Goal: Information Seeking & Learning: Find contact information

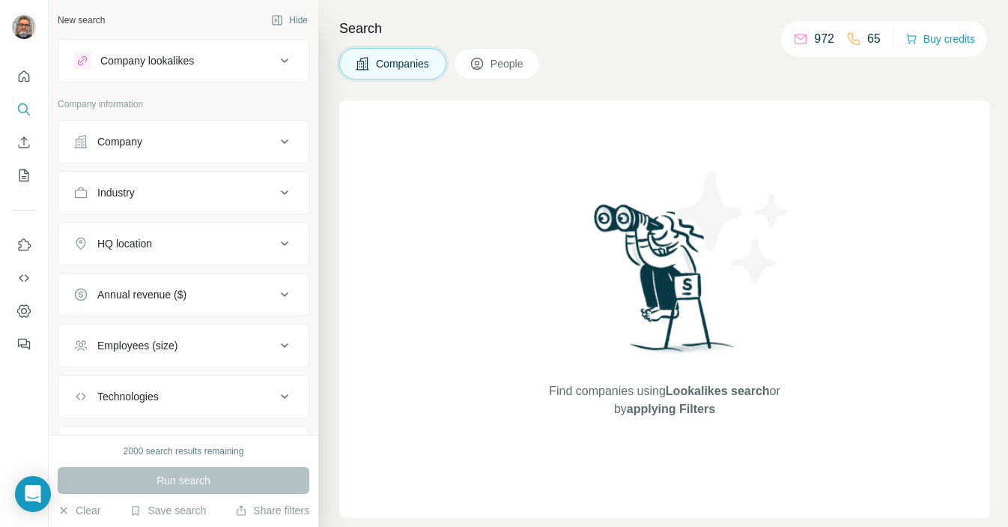
click at [264, 58] on div "Company lookalikes" at bounding box center [174, 61] width 202 height 18
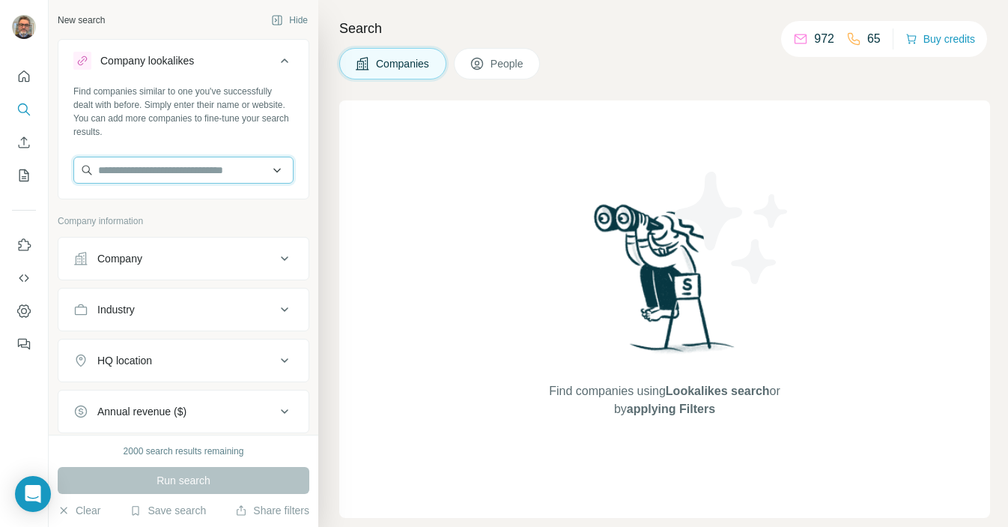
click at [186, 172] on input "text" at bounding box center [183, 170] width 220 height 27
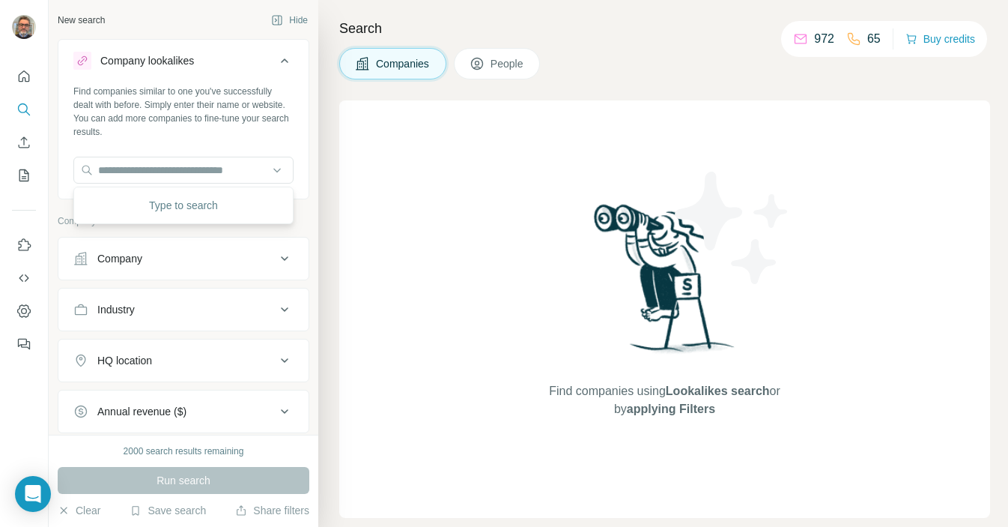
click at [329, 165] on div "Search Companies People Find companies using Lookalikes search or by applying F…" at bounding box center [663, 263] width 690 height 527
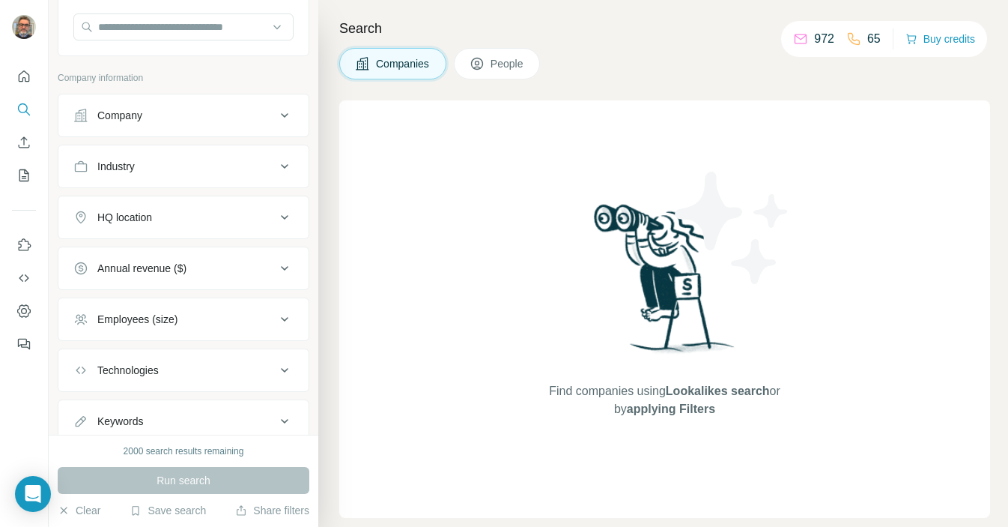
scroll to position [132, 0]
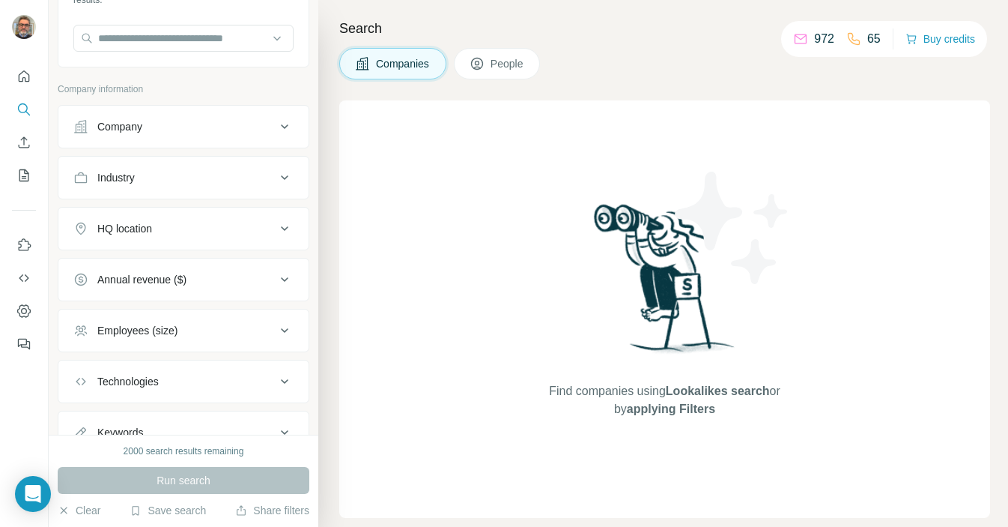
click at [284, 178] on icon at bounding box center [284, 177] width 7 height 4
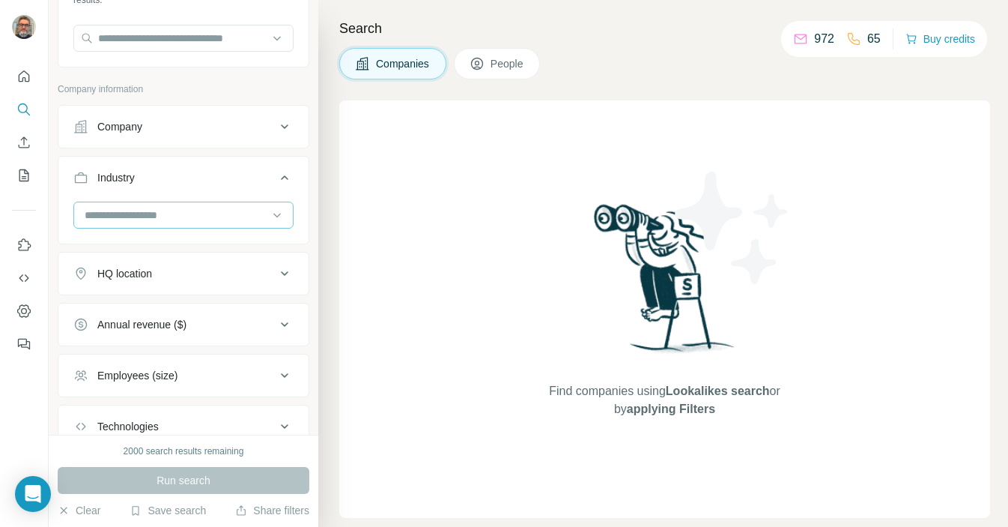
click at [237, 216] on input at bounding box center [175, 215] width 185 height 16
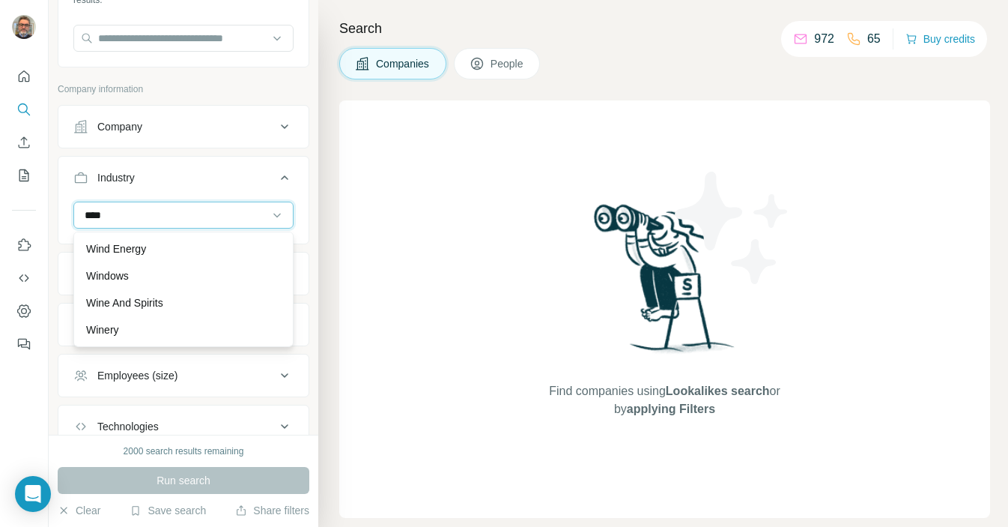
scroll to position [0, 0]
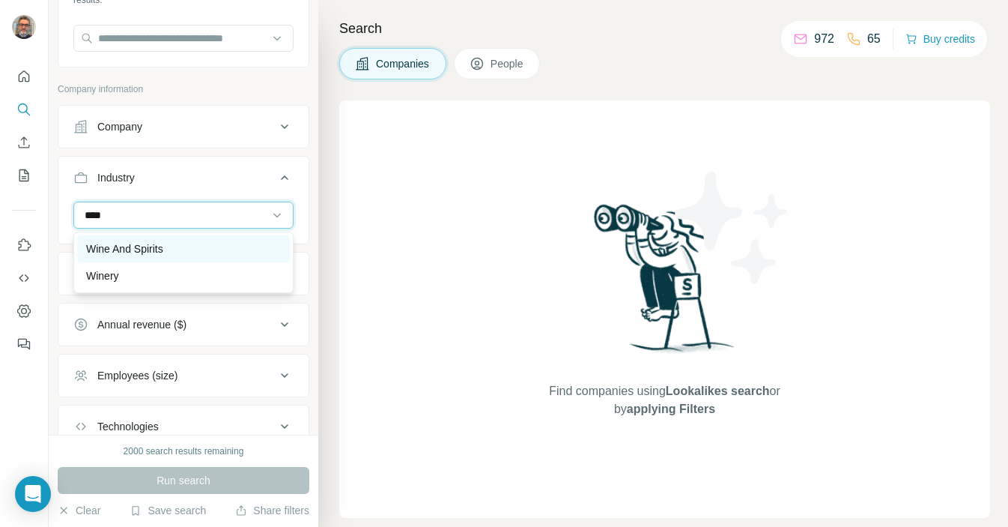
type input "****"
click at [149, 246] on p "Wine And Spirits" at bounding box center [124, 248] width 77 height 15
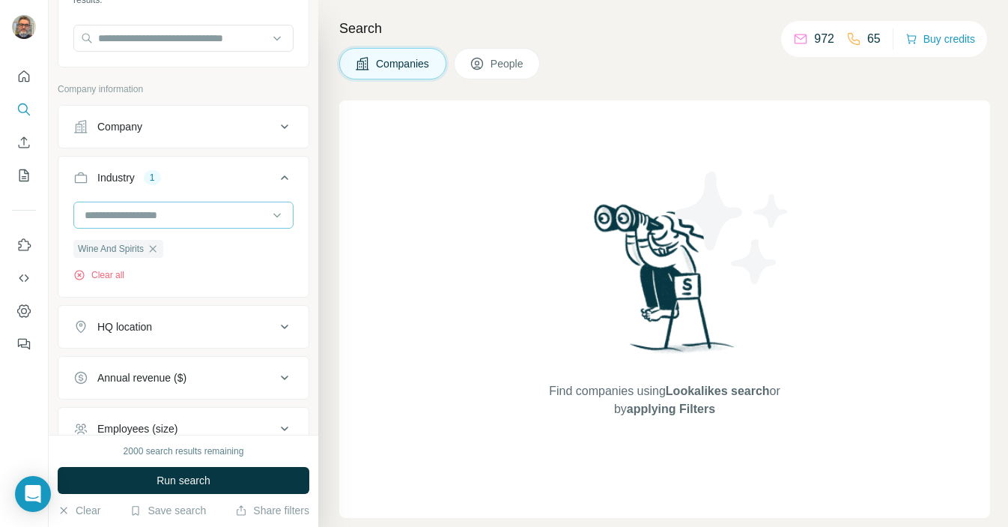
click at [160, 215] on input at bounding box center [175, 215] width 185 height 16
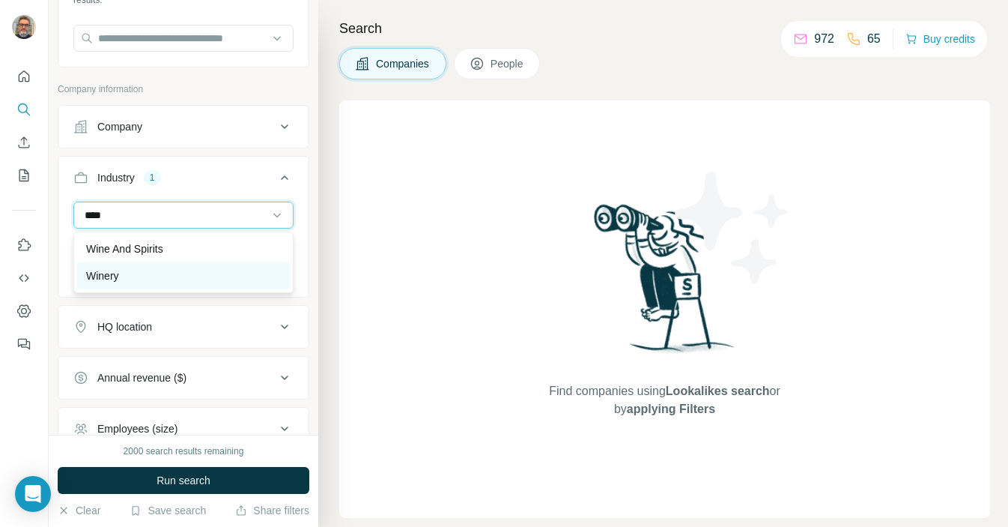
type input "****"
click at [130, 273] on div "Winery" at bounding box center [183, 275] width 195 height 15
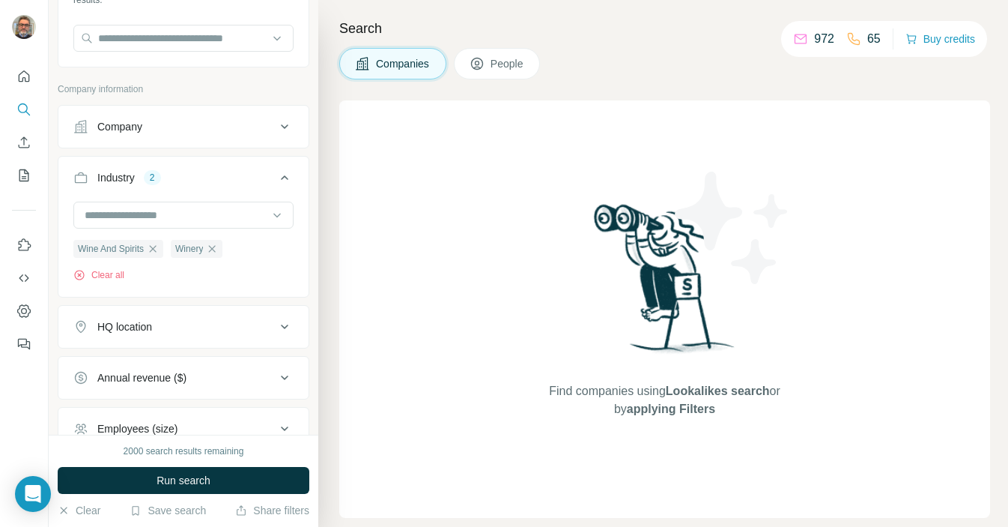
click at [496, 71] on button "People" at bounding box center [497, 63] width 87 height 31
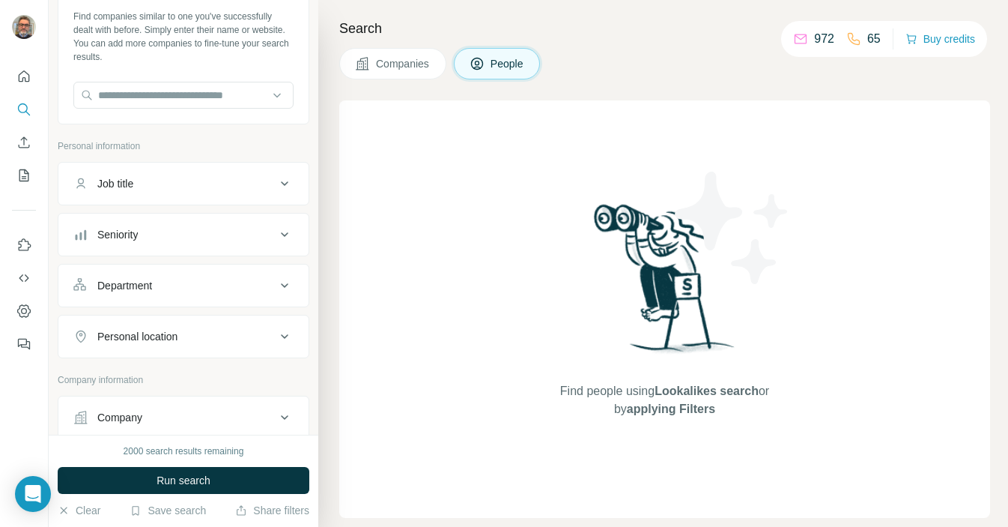
scroll to position [52, 0]
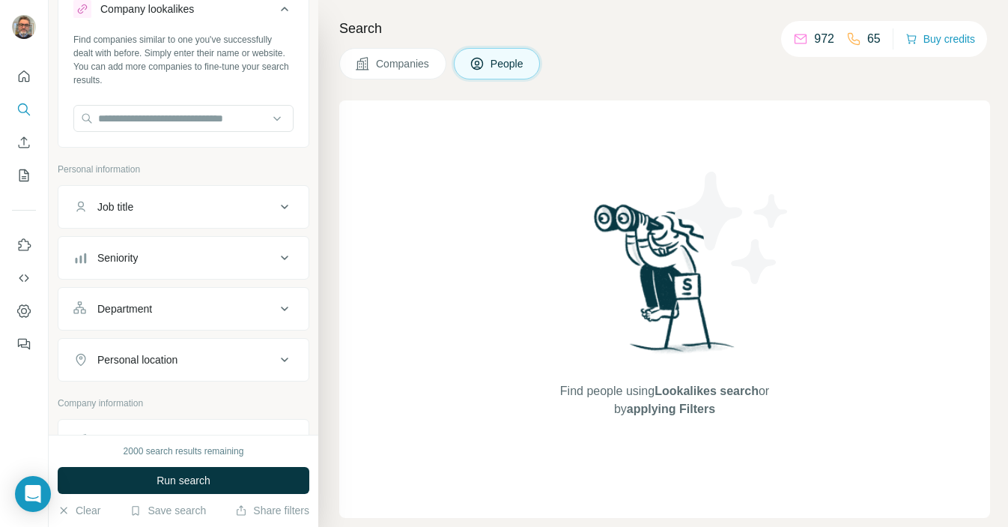
click at [244, 216] on button "Job title" at bounding box center [183, 207] width 250 height 36
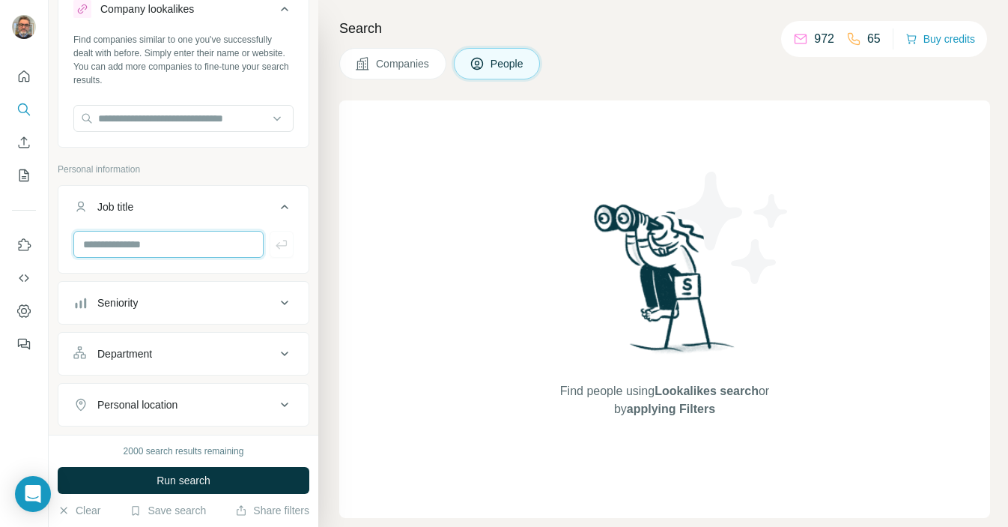
click at [222, 242] on input "text" at bounding box center [168, 244] width 190 height 27
type input "**********"
click at [282, 244] on icon "button" at bounding box center [281, 244] width 15 height 15
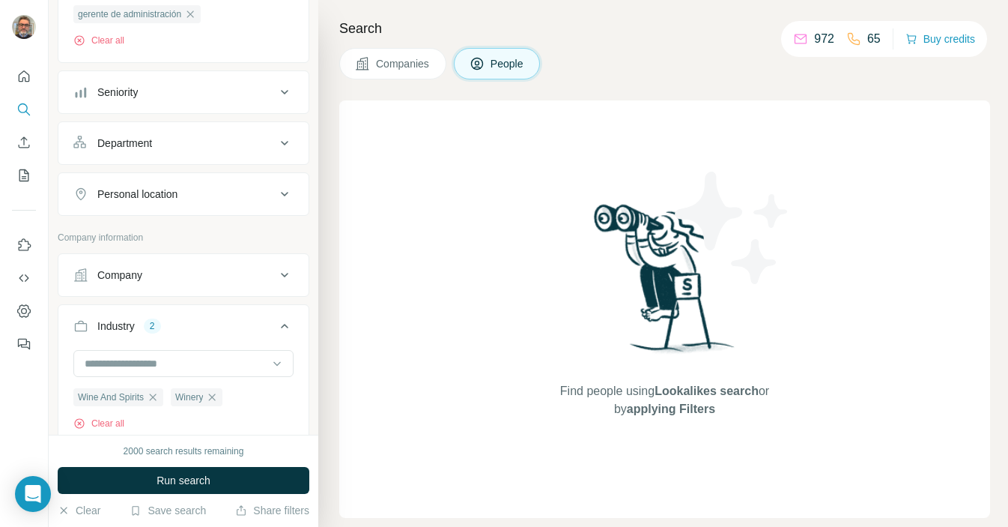
scroll to position [320, 0]
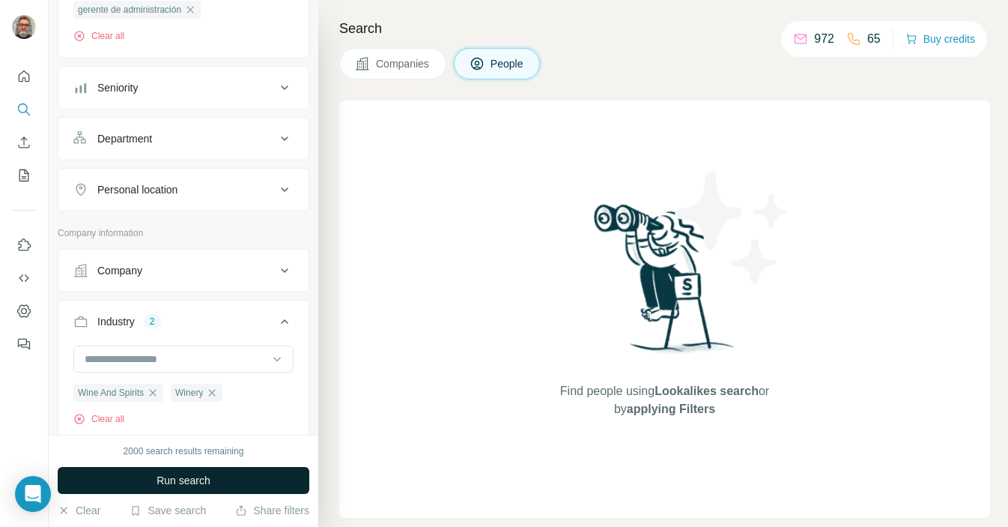
click at [203, 474] on span "Run search" at bounding box center [184, 480] width 54 height 15
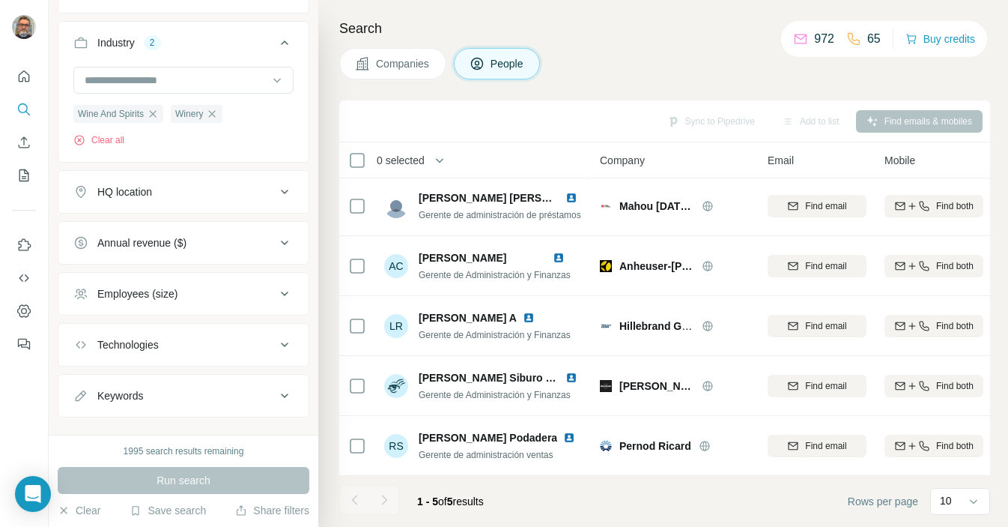
scroll to position [594, 0]
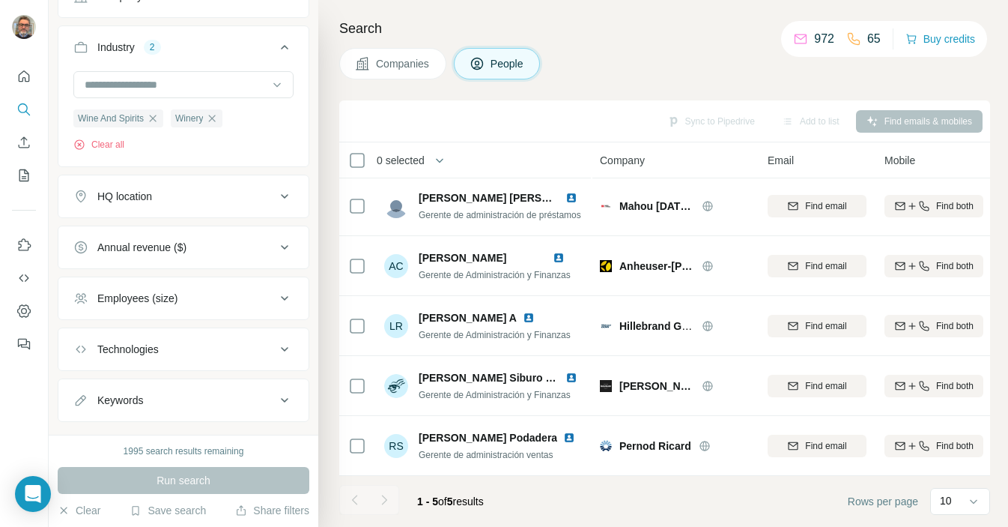
click at [285, 199] on icon at bounding box center [284, 196] width 7 height 4
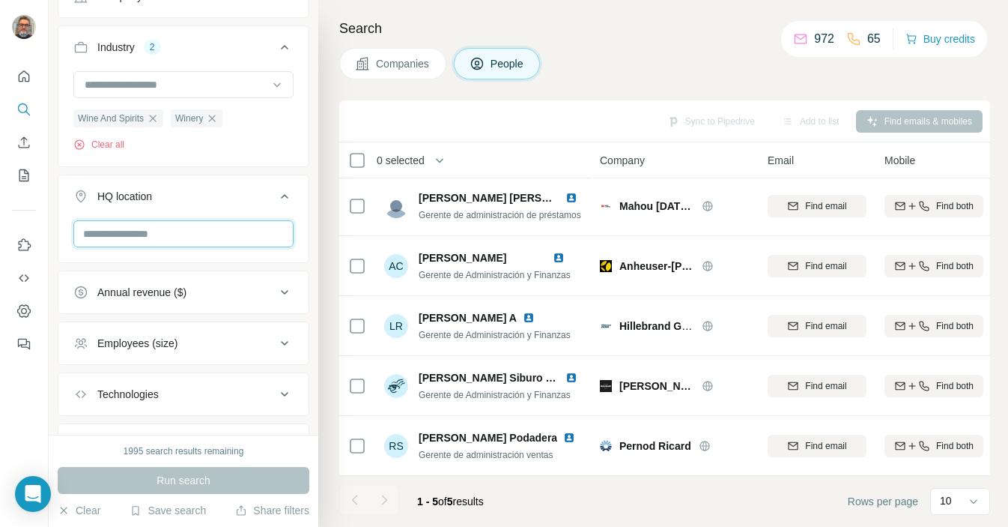
click at [198, 224] on input "text" at bounding box center [183, 233] width 220 height 27
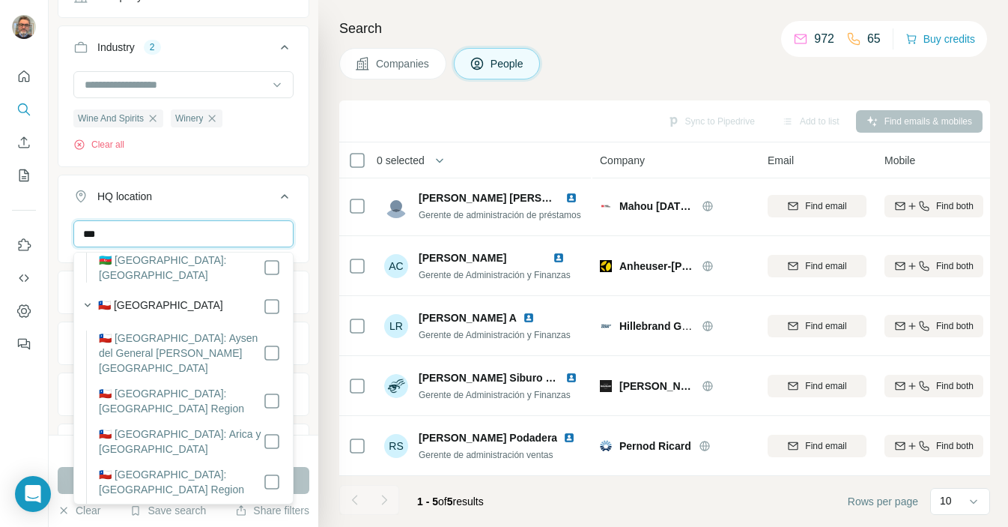
scroll to position [87, 0]
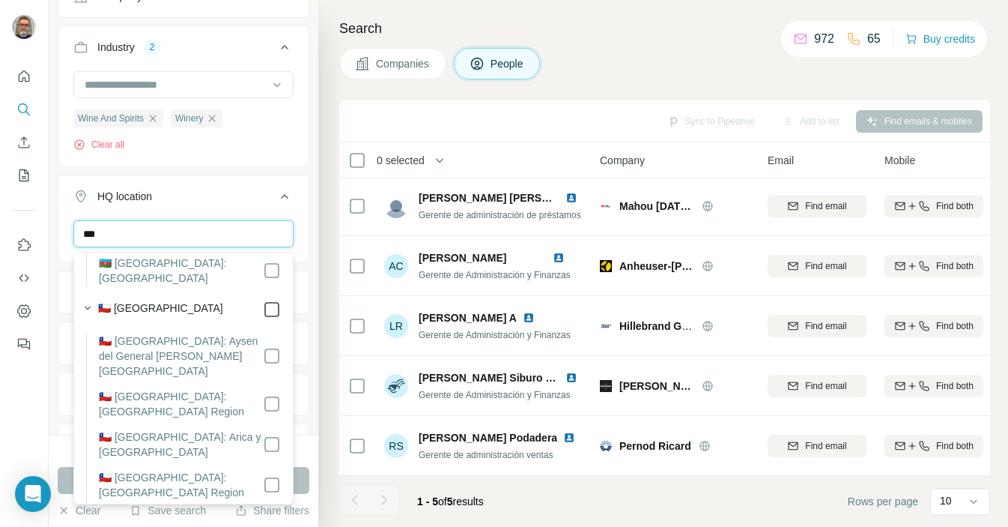
type input "***"
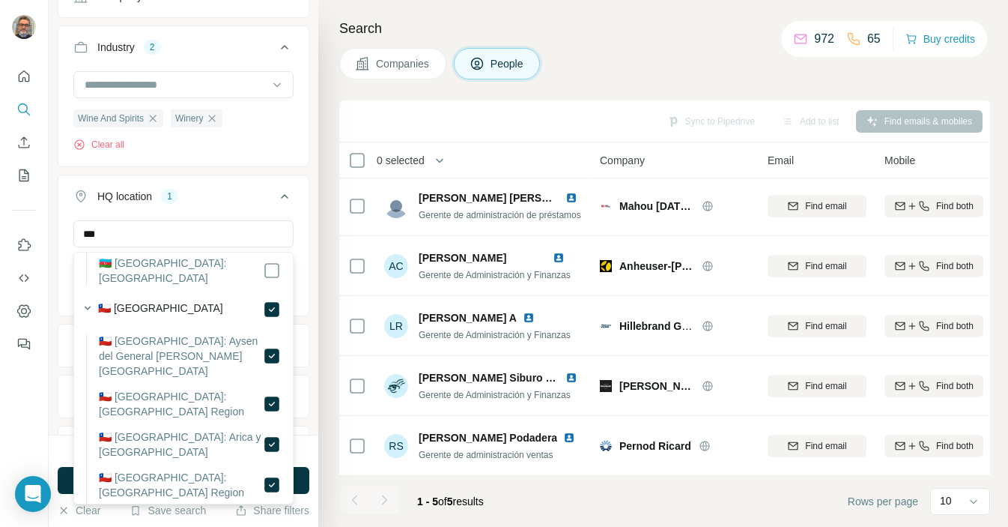
click at [68, 343] on button "Annual revenue ($)" at bounding box center [183, 345] width 250 height 36
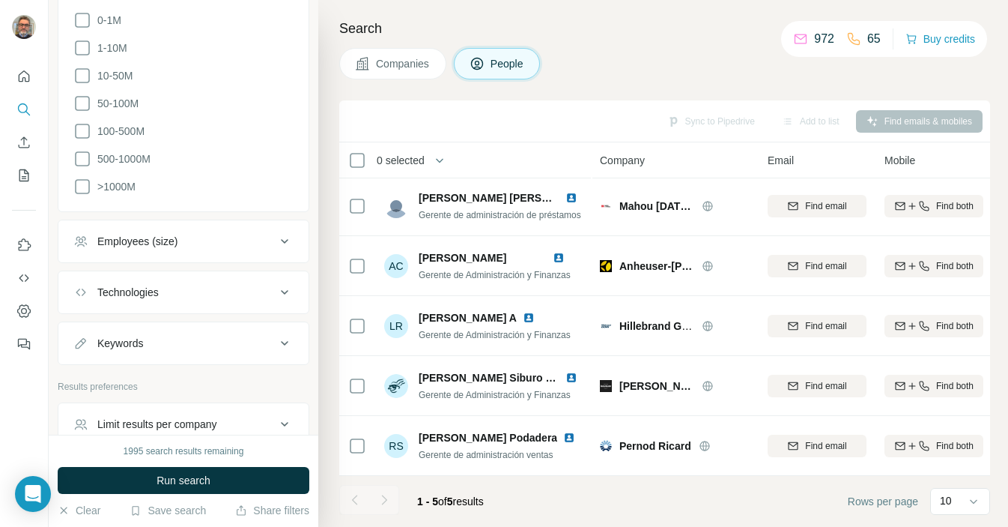
scroll to position [958, 0]
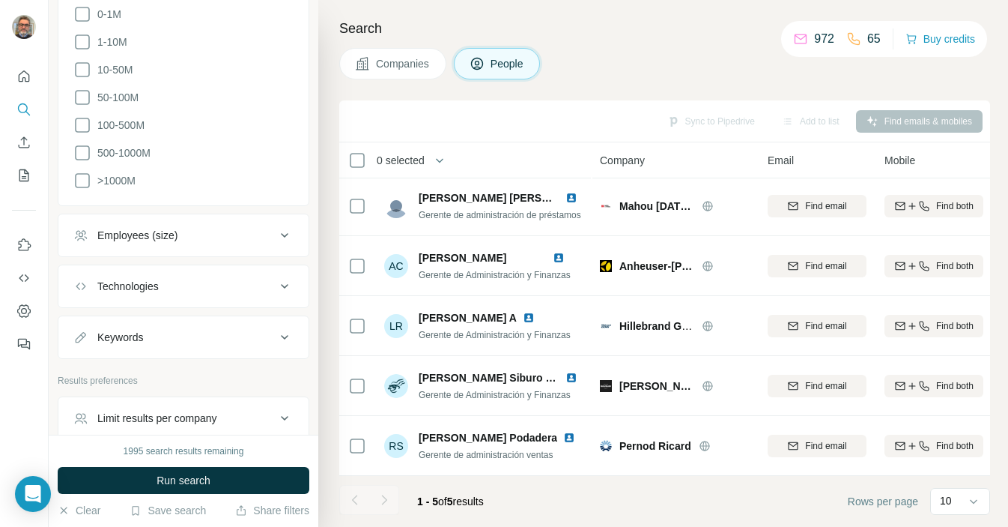
click at [177, 229] on div "Employees (size)" at bounding box center [137, 235] width 80 height 15
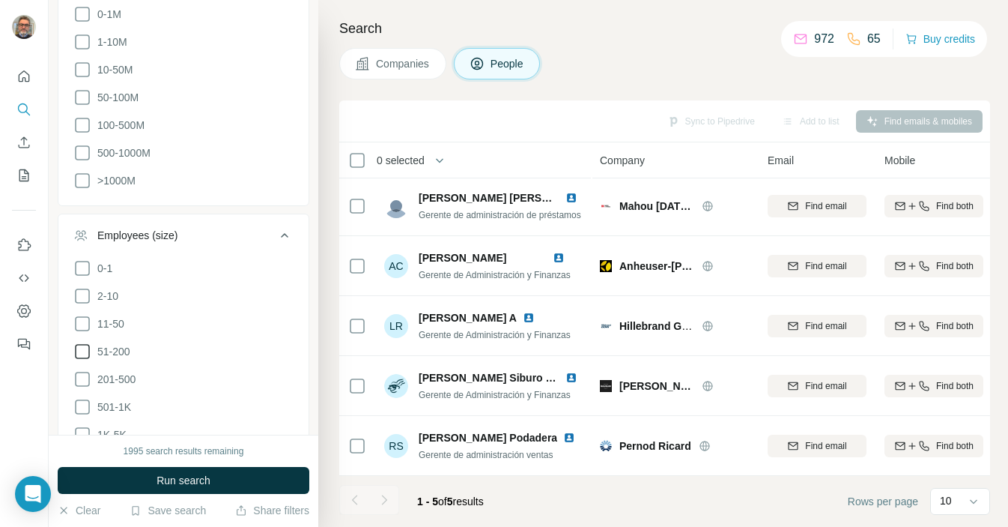
click at [83, 343] on icon at bounding box center [82, 351] width 18 height 18
click at [79, 370] on icon at bounding box center [82, 379] width 18 height 18
click at [78, 398] on icon at bounding box center [82, 407] width 18 height 18
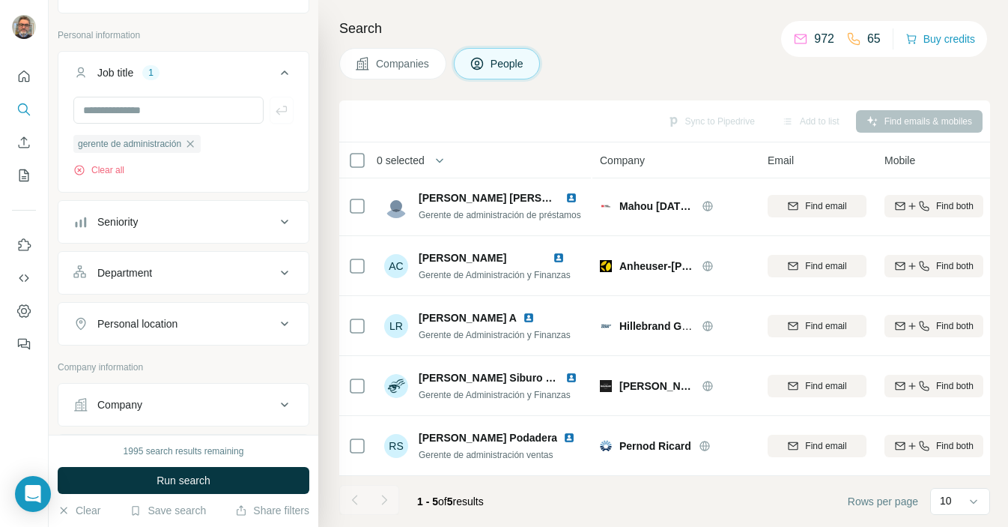
scroll to position [187, 0]
click at [163, 231] on button "Seniority" at bounding box center [183, 221] width 250 height 36
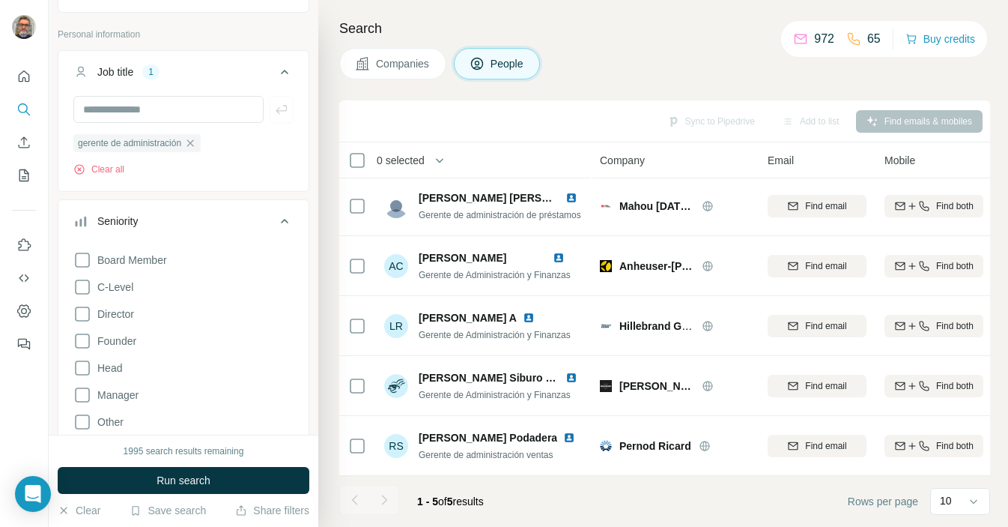
click at [53, 279] on div "New search Hide Company lookalikes Find companies similar to one you've success…" at bounding box center [184, 217] width 270 height 435
click at [180, 478] on span "Run search" at bounding box center [184, 480] width 54 height 15
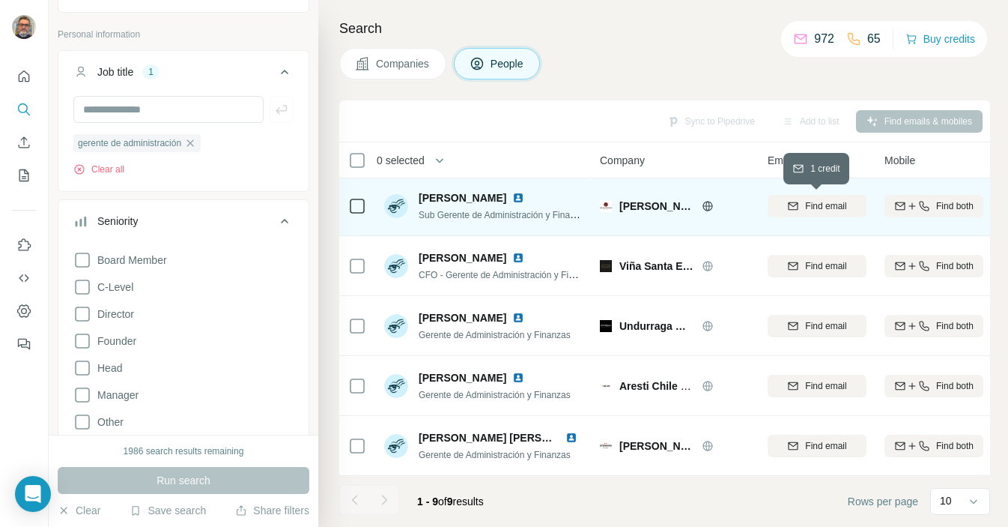
click at [817, 202] on span "Find email" at bounding box center [825, 205] width 41 height 13
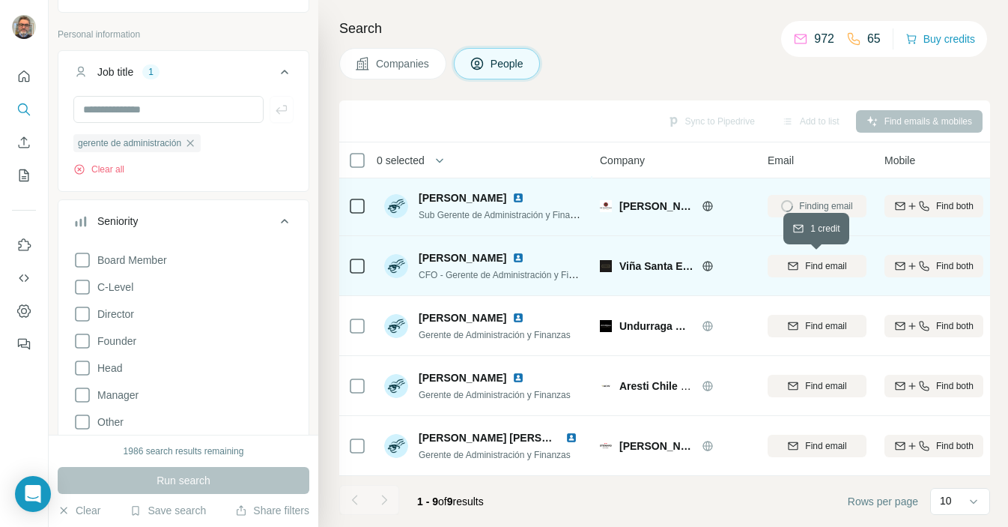
click at [811, 273] on button "Find email" at bounding box center [817, 266] width 99 height 22
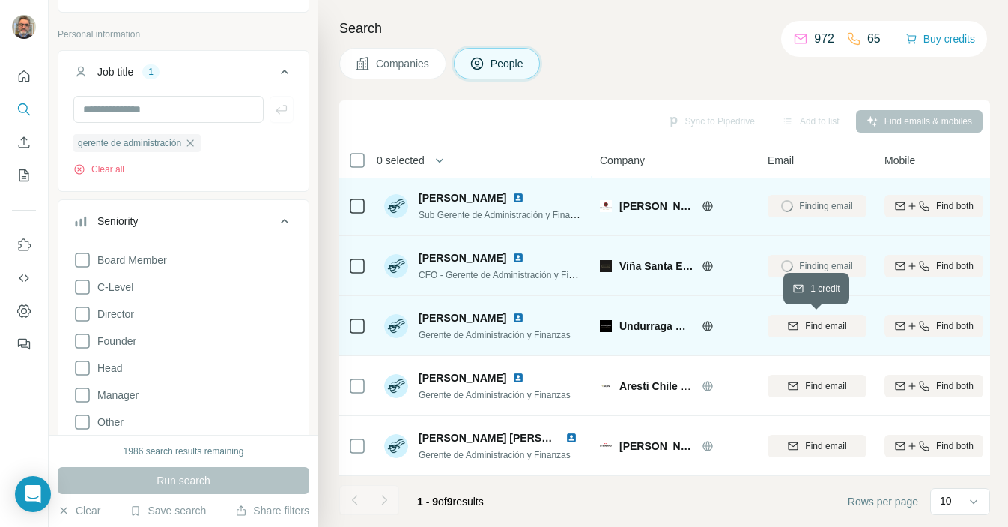
click at [812, 327] on span "Find email" at bounding box center [825, 325] width 41 height 13
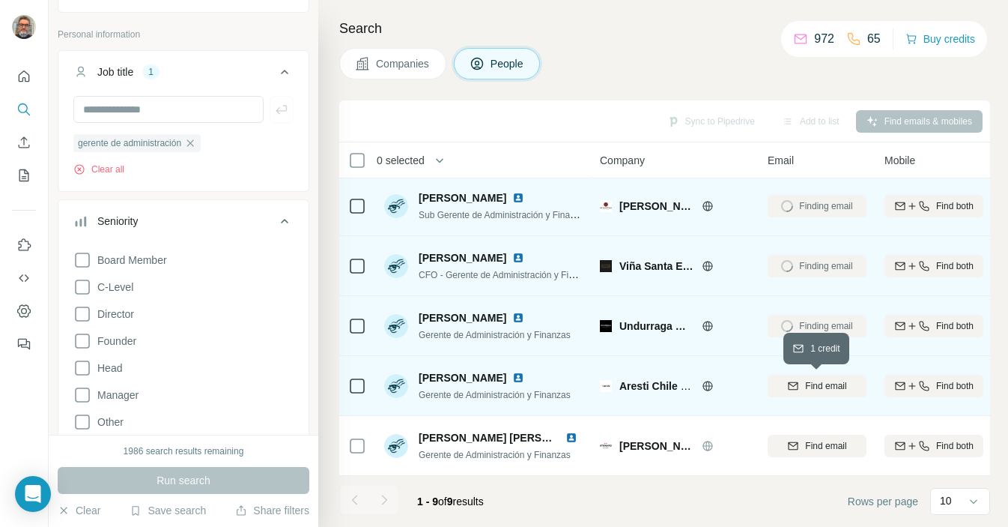
click at [808, 384] on span "Find email" at bounding box center [825, 385] width 41 height 13
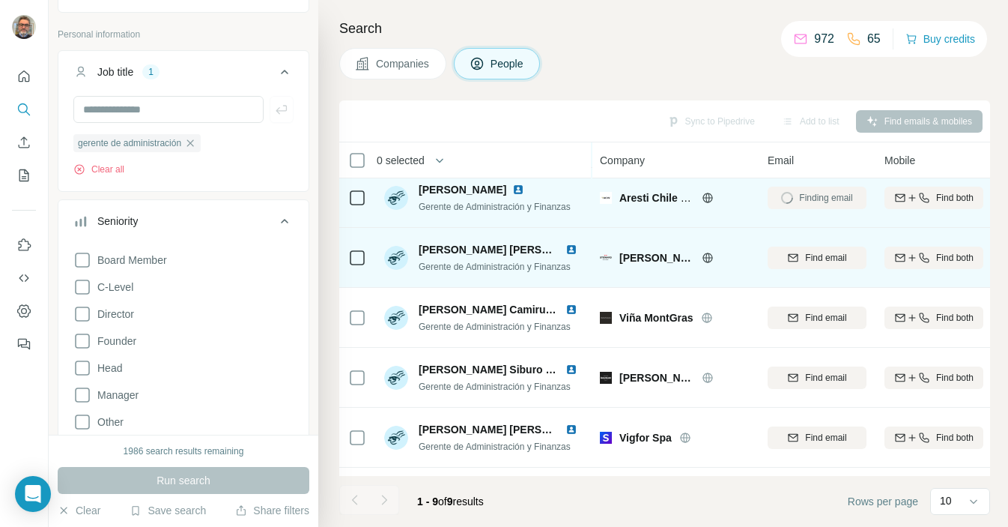
scroll to position [191, 0]
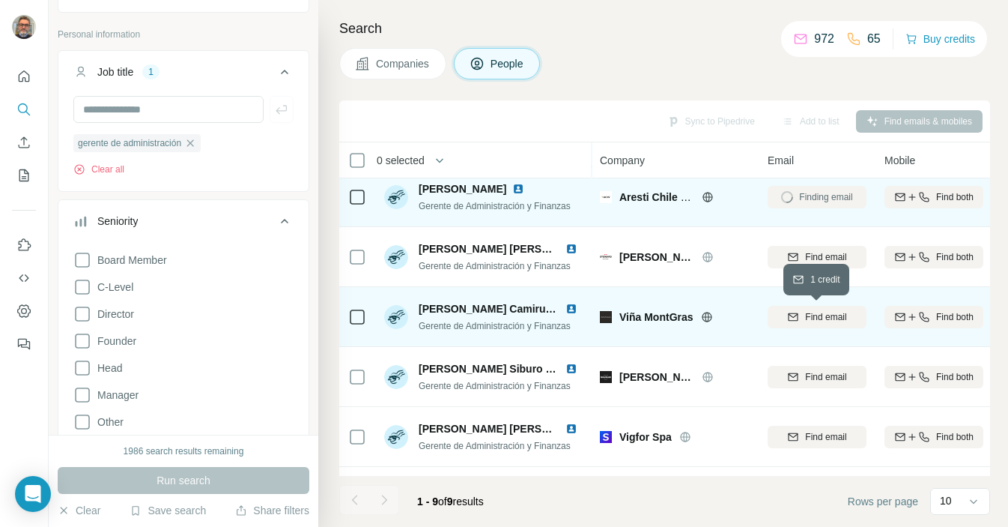
click at [813, 320] on span "Find email" at bounding box center [825, 316] width 41 height 13
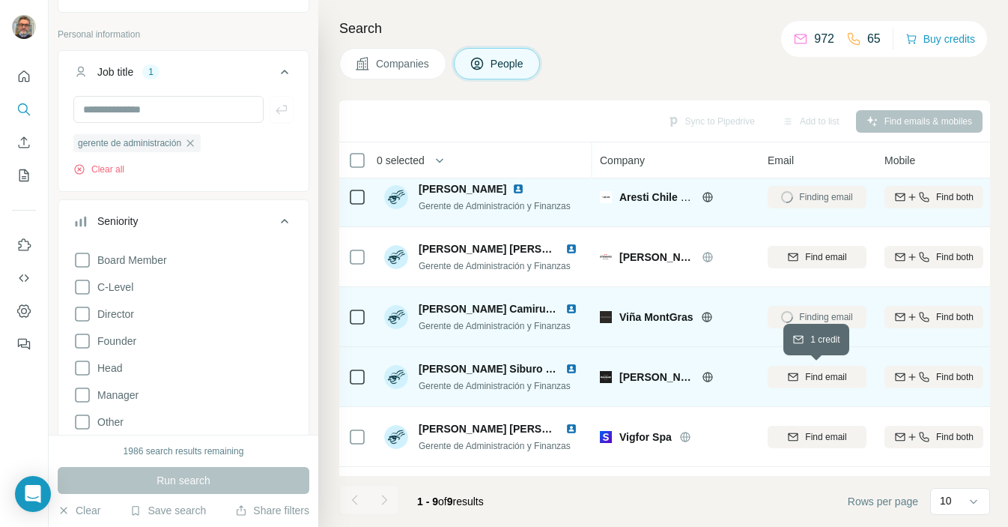
click at [823, 384] on button "Find email" at bounding box center [817, 377] width 99 height 22
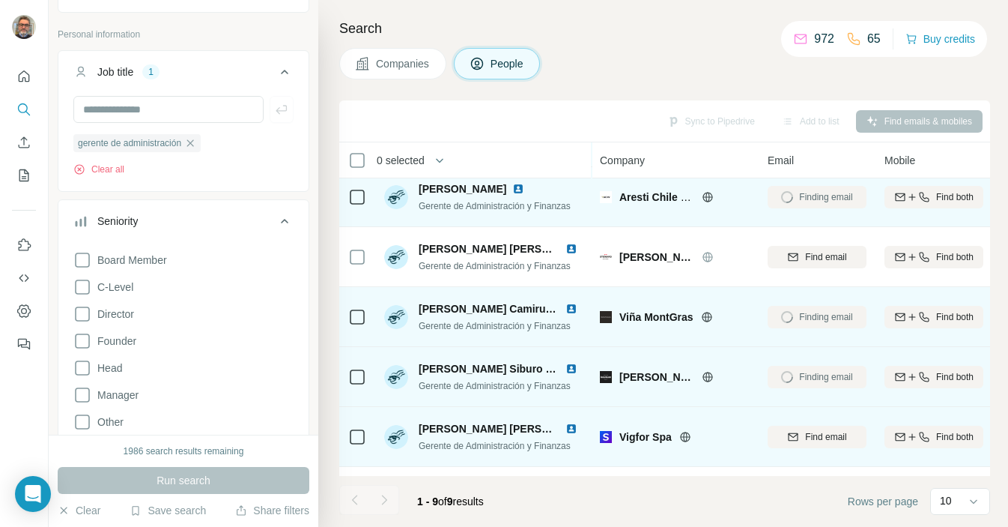
scroll to position [242, 0]
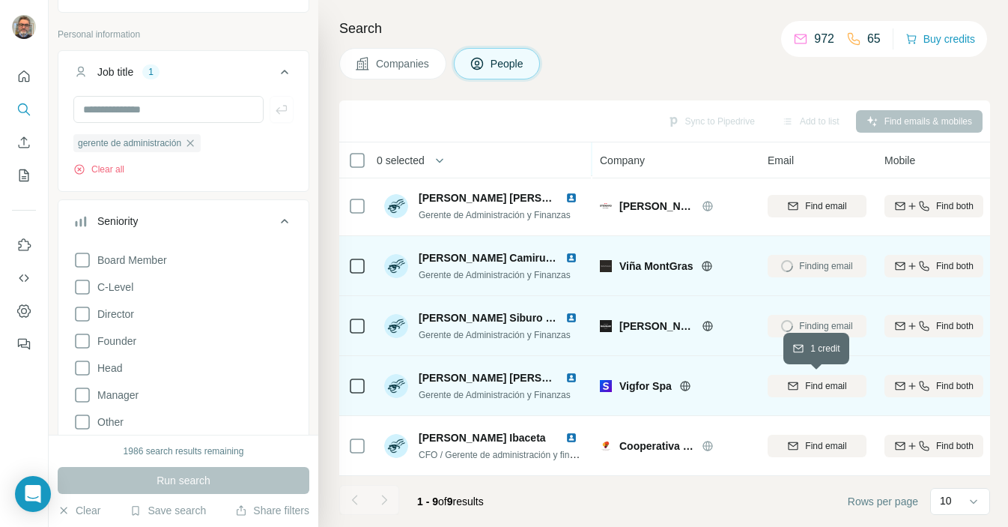
click at [810, 381] on span "Find email" at bounding box center [825, 385] width 41 height 13
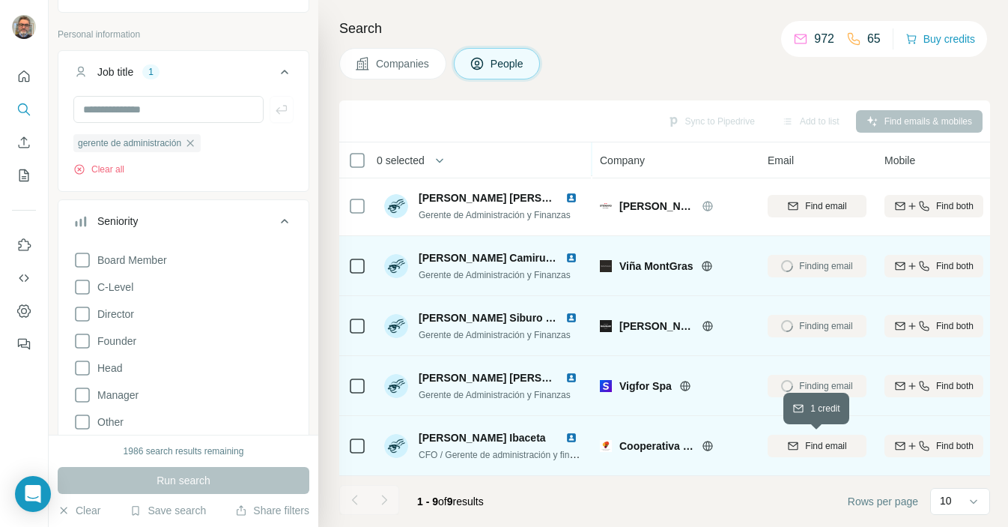
click at [799, 444] on div "Find email" at bounding box center [817, 445] width 99 height 13
click at [194, 142] on icon "button" at bounding box center [190, 142] width 7 height 7
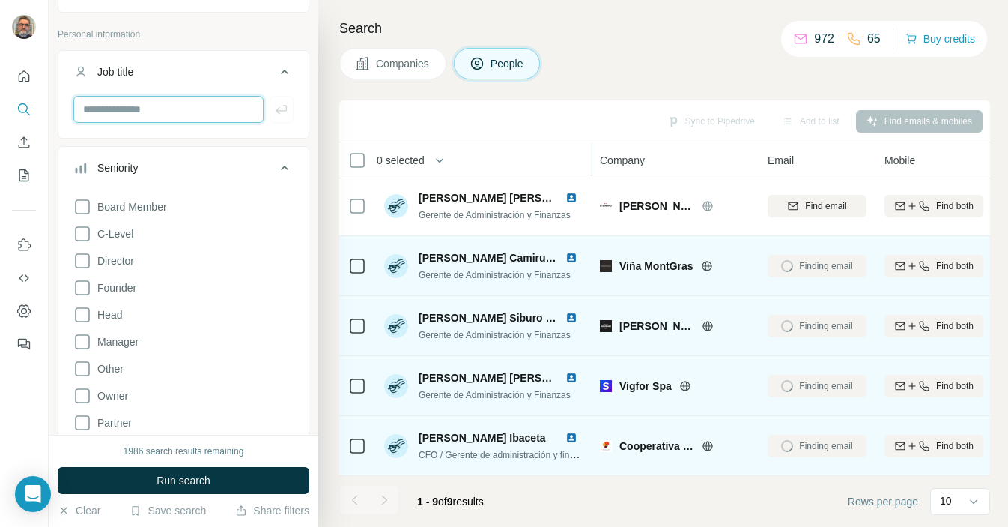
click at [174, 111] on input "text" at bounding box center [168, 109] width 190 height 27
type input "*"
type input "**********"
click at [272, 120] on button "button" at bounding box center [282, 109] width 24 height 27
click at [272, 120] on div "**********" at bounding box center [183, 109] width 220 height 27
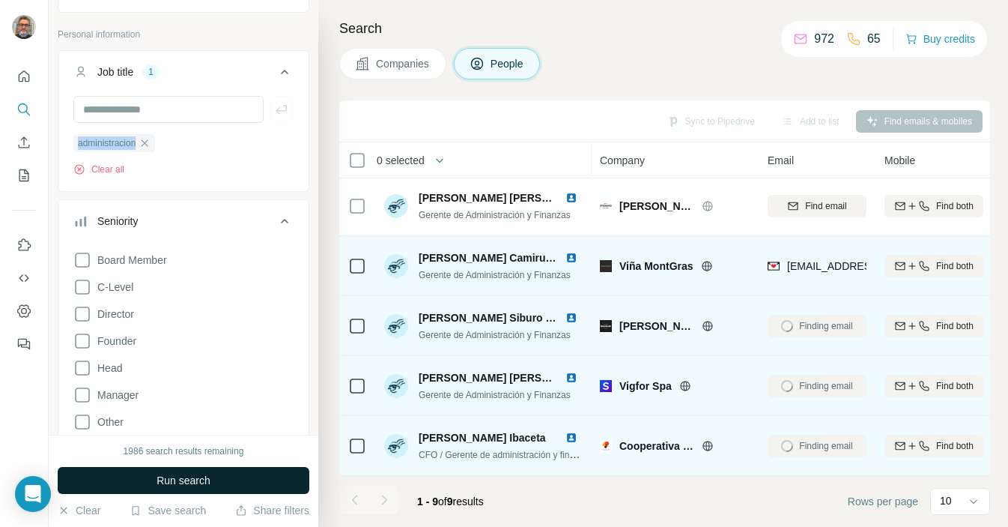
click at [200, 476] on span "Run search" at bounding box center [184, 480] width 54 height 15
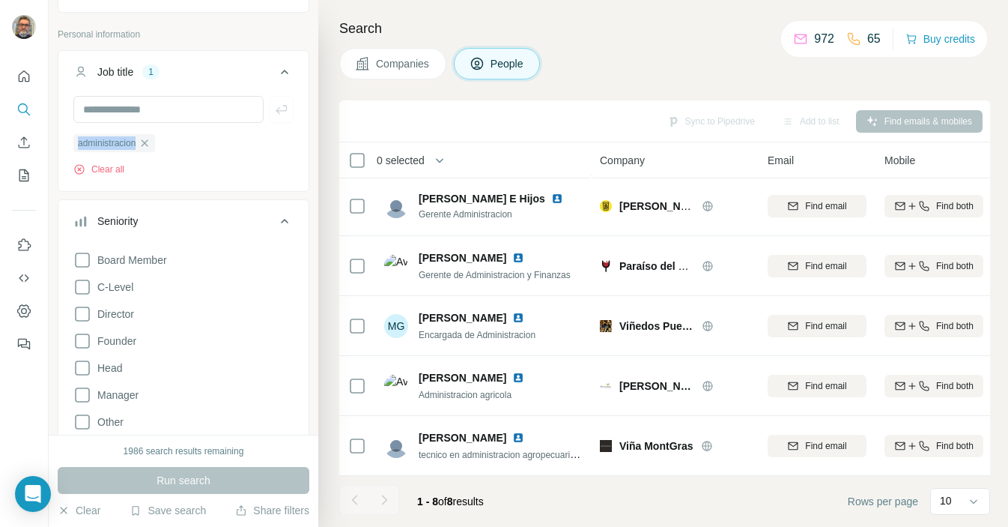
scroll to position [182, 0]
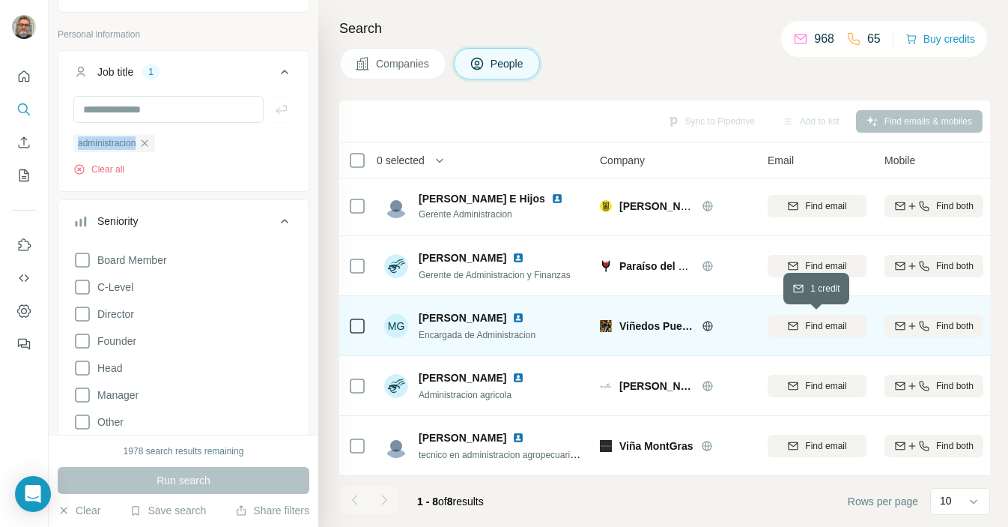
click at [835, 321] on span "Find email" at bounding box center [825, 325] width 41 height 13
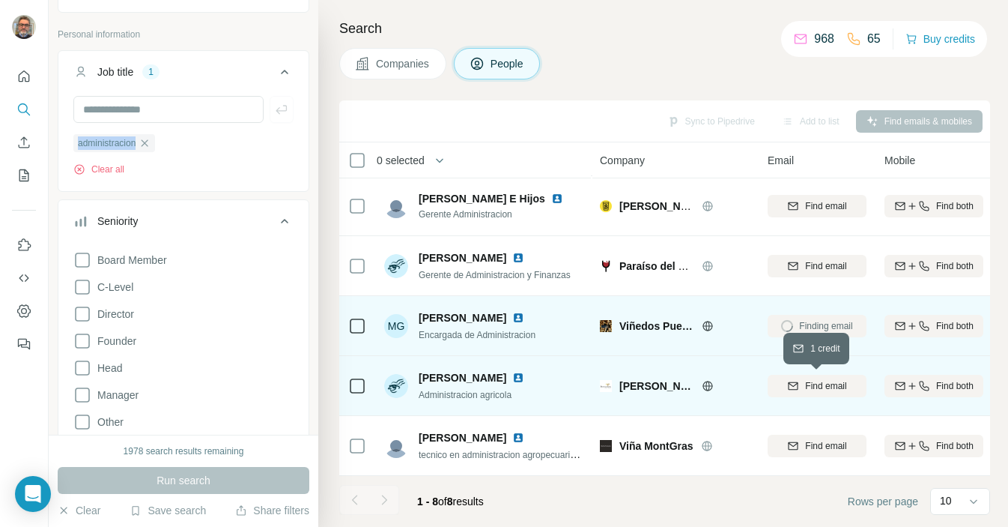
click at [809, 387] on span "Find email" at bounding box center [825, 385] width 41 height 13
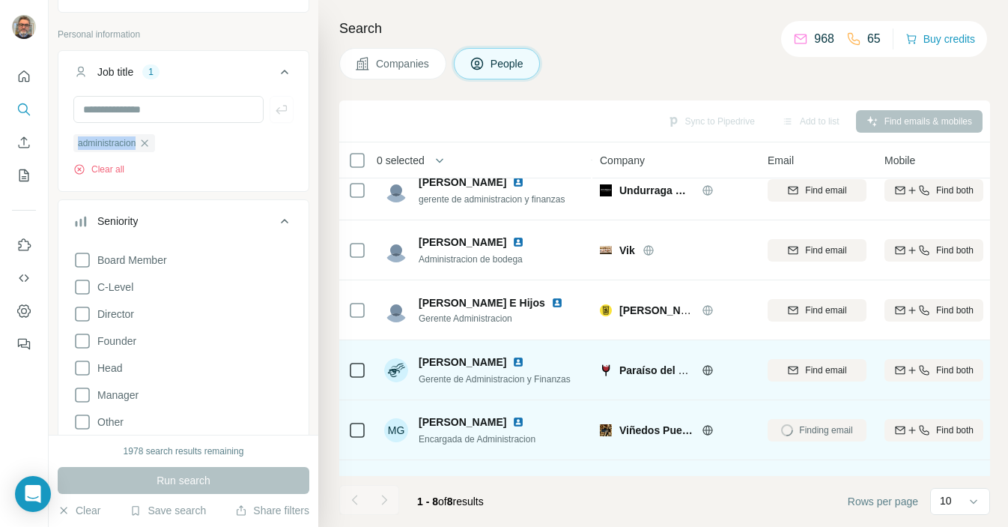
scroll to position [0, 0]
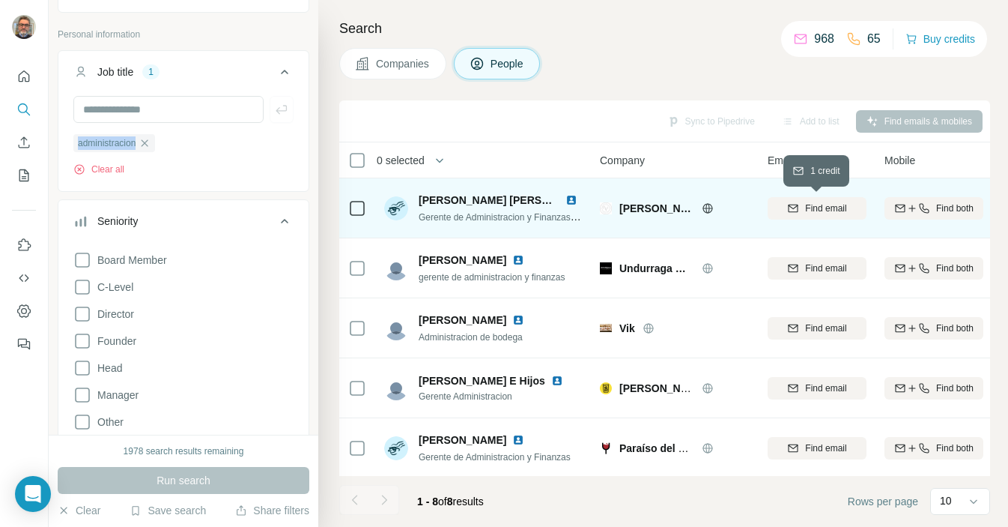
click at [803, 207] on div "Find email" at bounding box center [817, 208] width 99 height 13
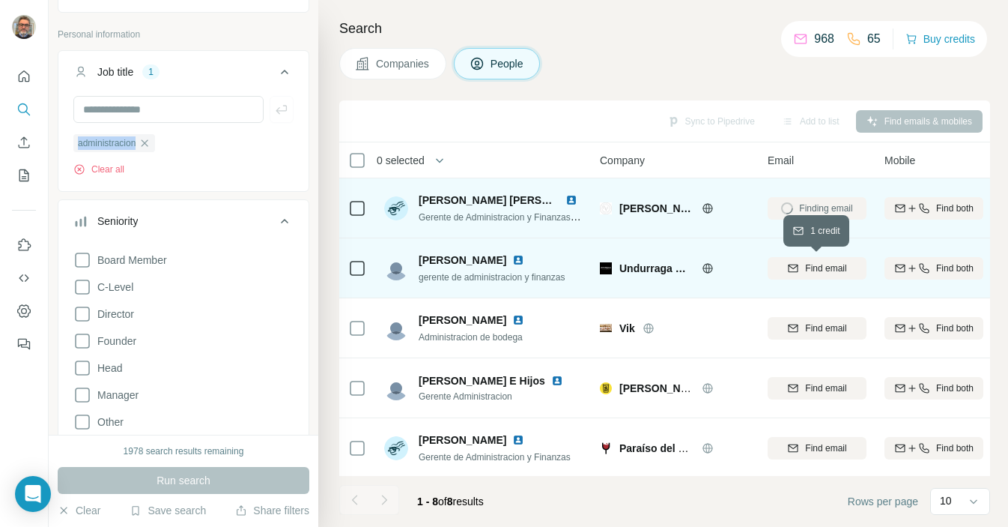
click at [809, 267] on span "Find email" at bounding box center [825, 267] width 41 height 13
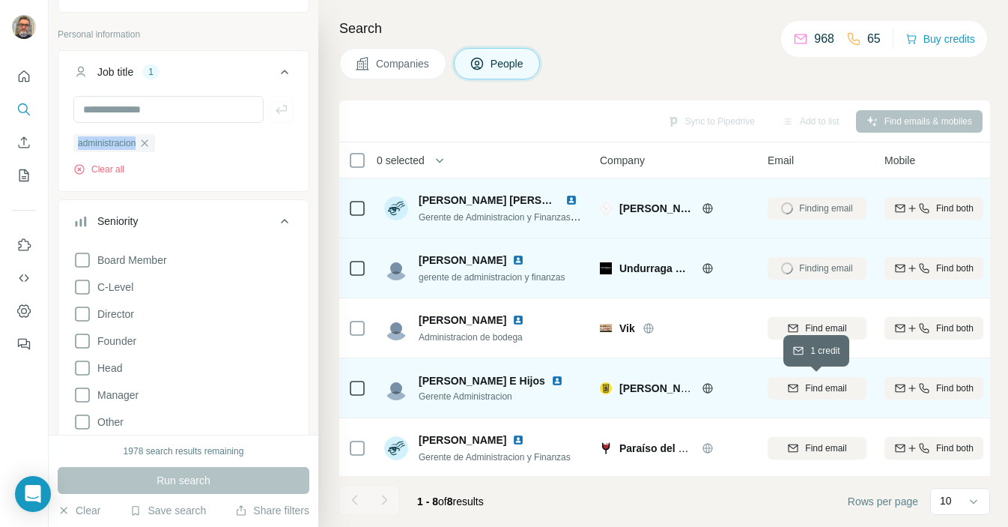
click at [797, 386] on icon "button" at bounding box center [793, 388] width 12 height 12
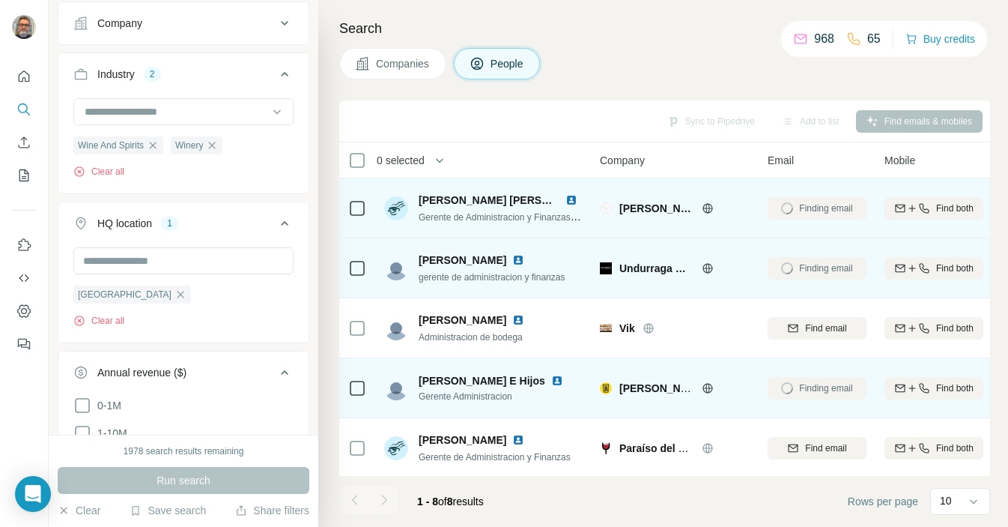
scroll to position [855, 0]
click at [175, 294] on icon "button" at bounding box center [181, 291] width 12 height 12
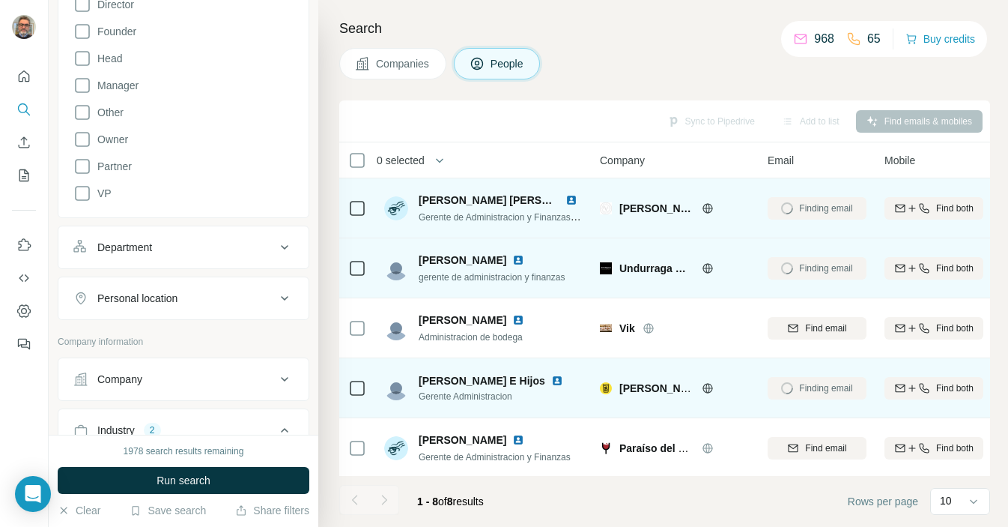
scroll to position [492, 0]
click at [223, 304] on div "Personal location" at bounding box center [174, 301] width 202 height 15
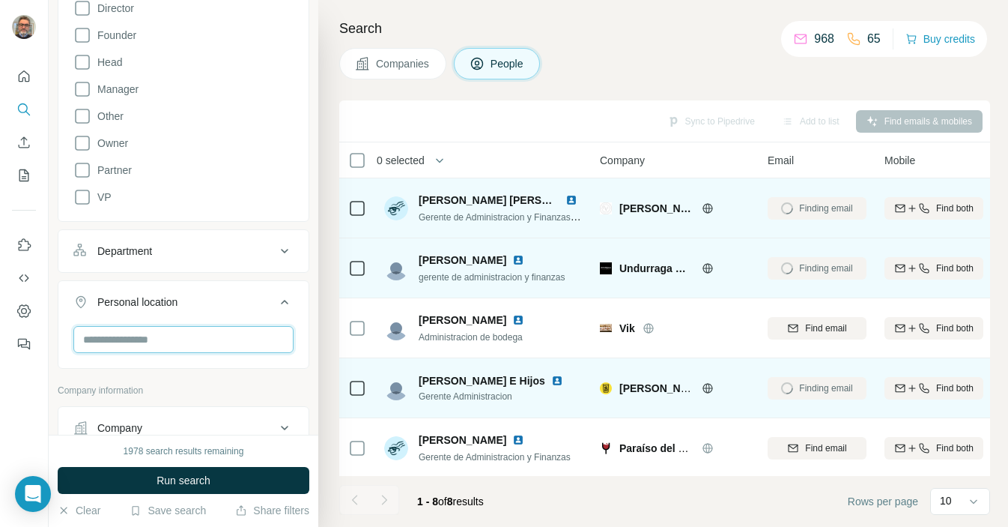
click at [172, 336] on input "text" at bounding box center [183, 339] width 220 height 27
type input "*"
type input "*****"
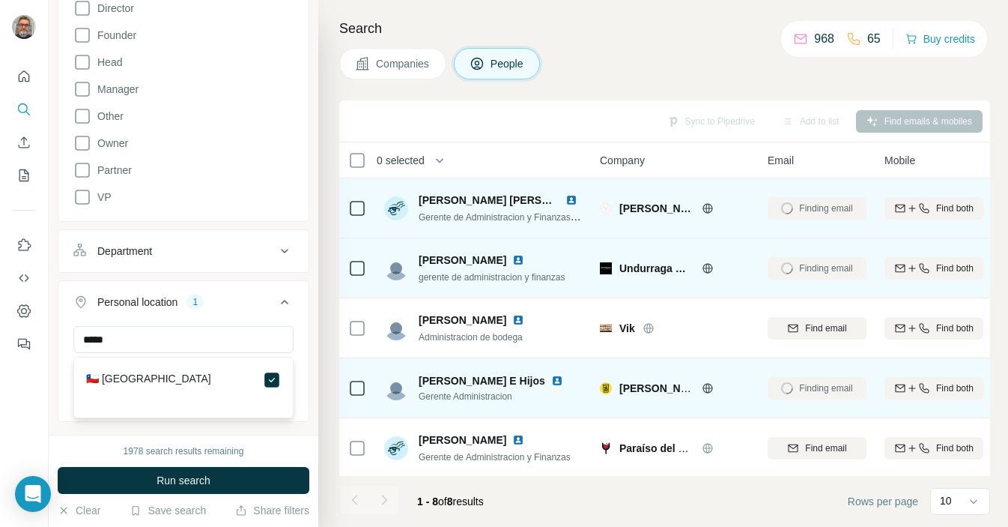
click at [303, 327] on div "***** [GEOGRAPHIC_DATA] Clear all" at bounding box center [183, 372] width 250 height 92
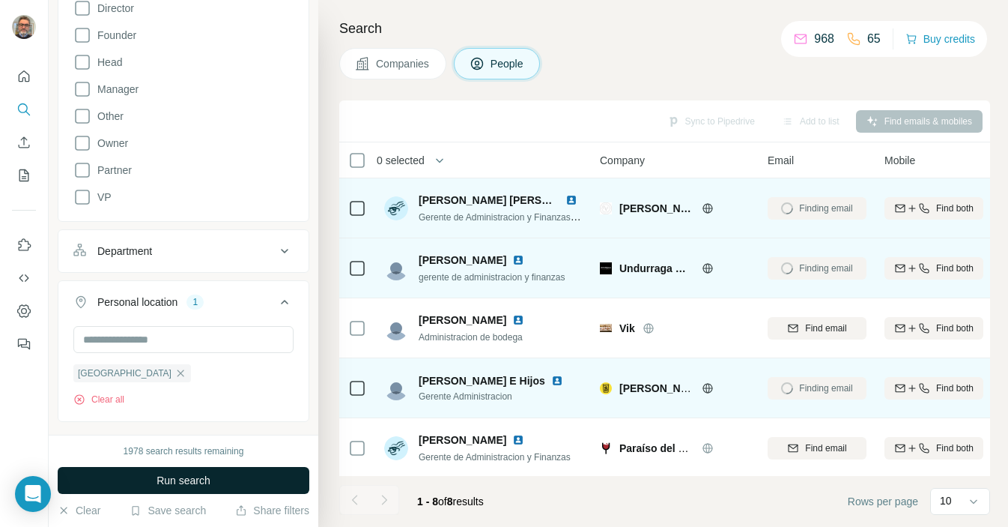
click at [225, 474] on button "Run search" at bounding box center [184, 480] width 252 height 27
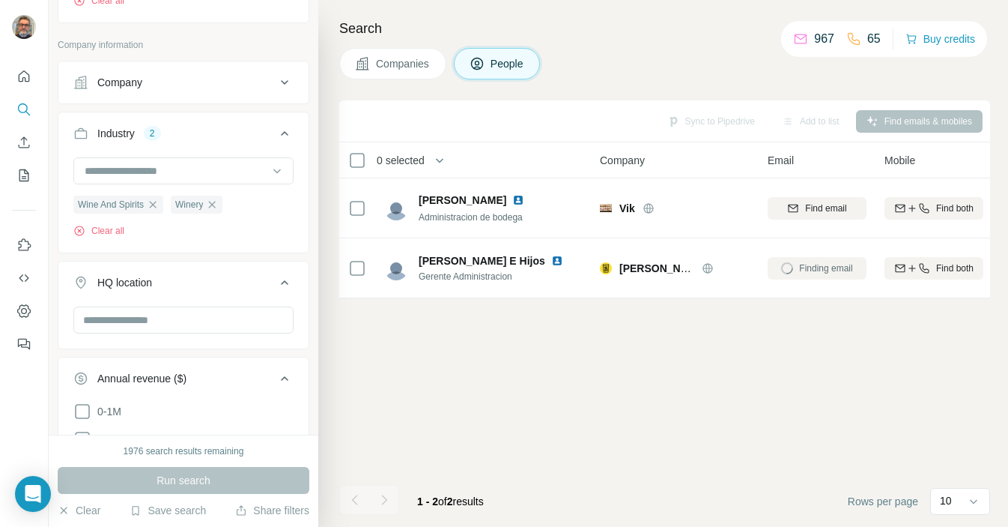
scroll to position [896, 0]
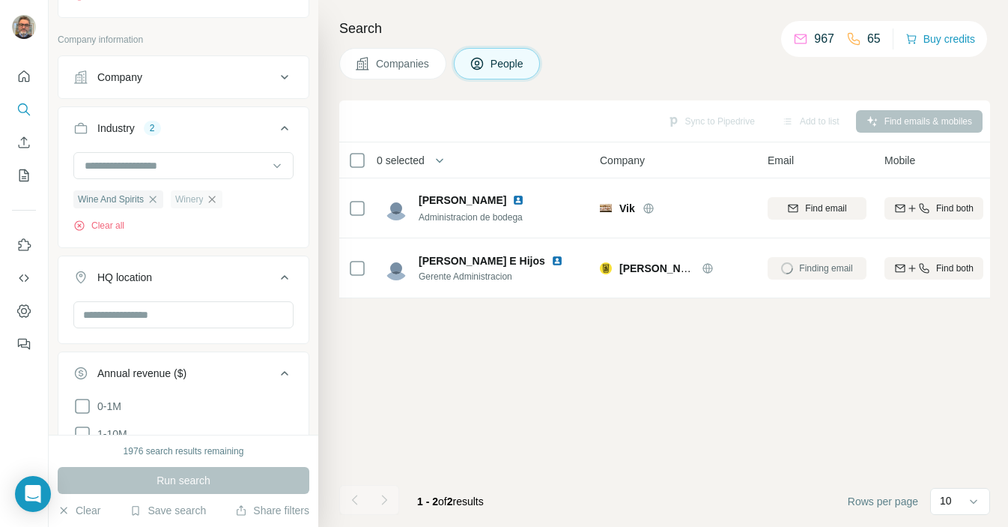
click at [218, 203] on icon "button" at bounding box center [212, 199] width 12 height 12
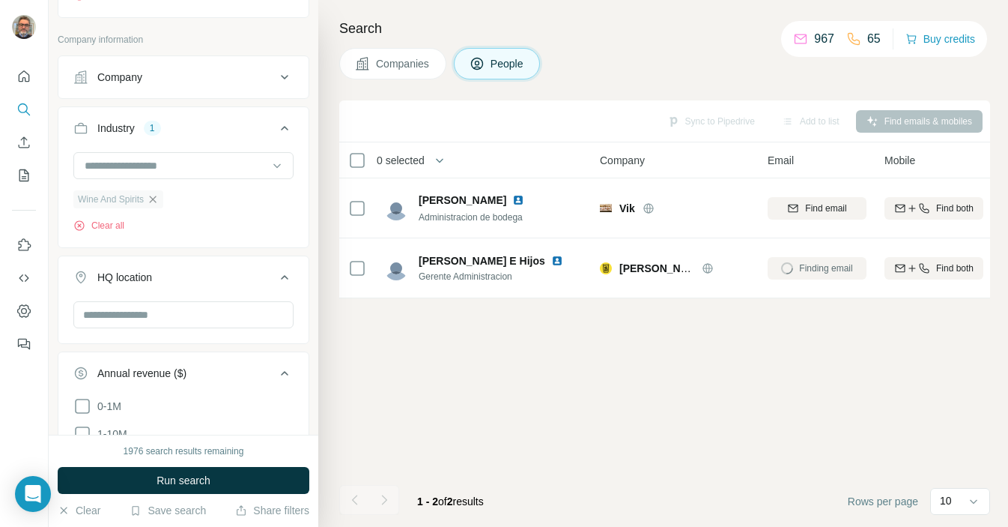
click at [157, 202] on icon "button" at bounding box center [153, 199] width 7 height 7
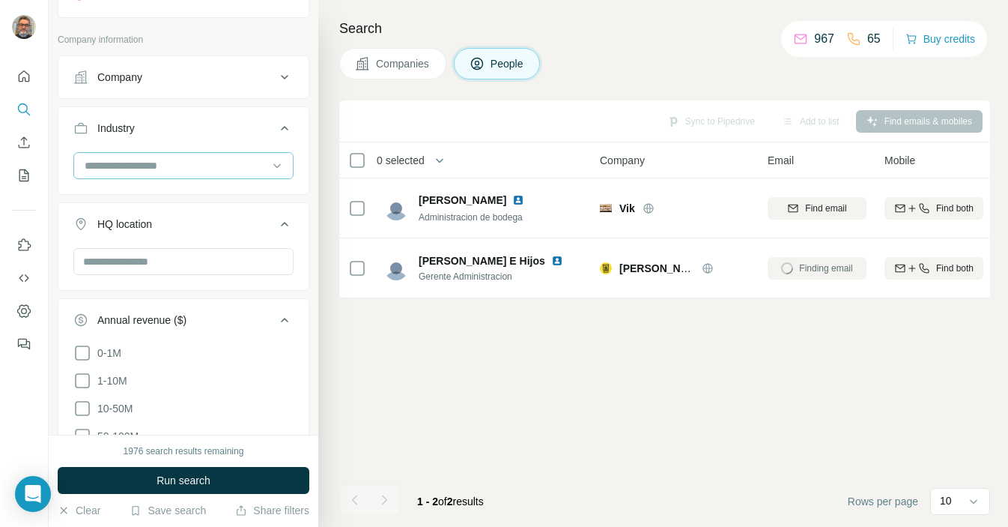
click at [195, 170] on input at bounding box center [175, 165] width 185 height 16
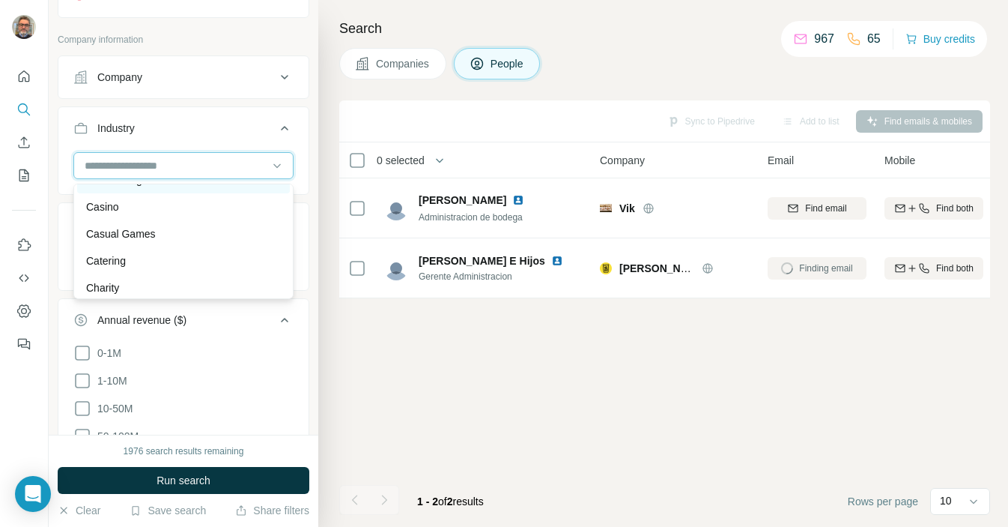
scroll to position [2013, 0]
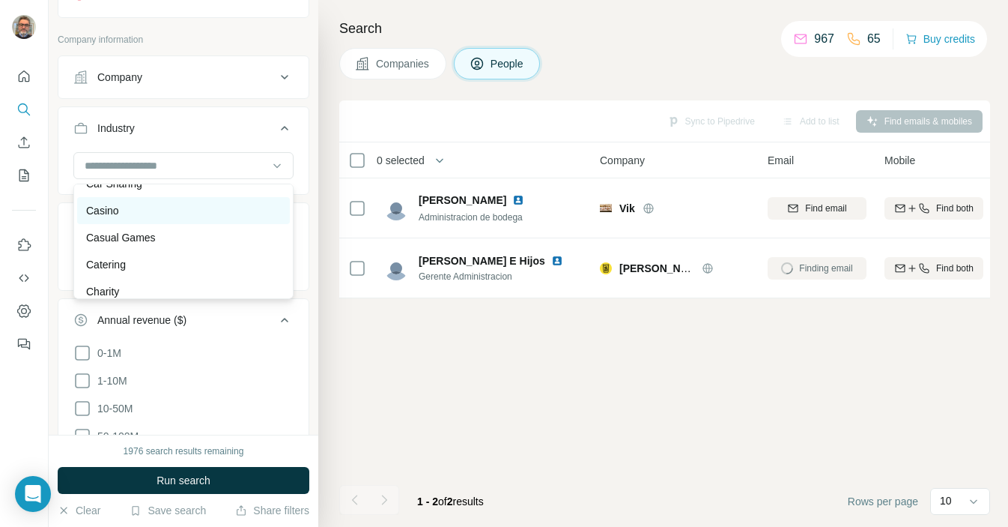
click at [136, 220] on div "Casino" at bounding box center [183, 210] width 213 height 27
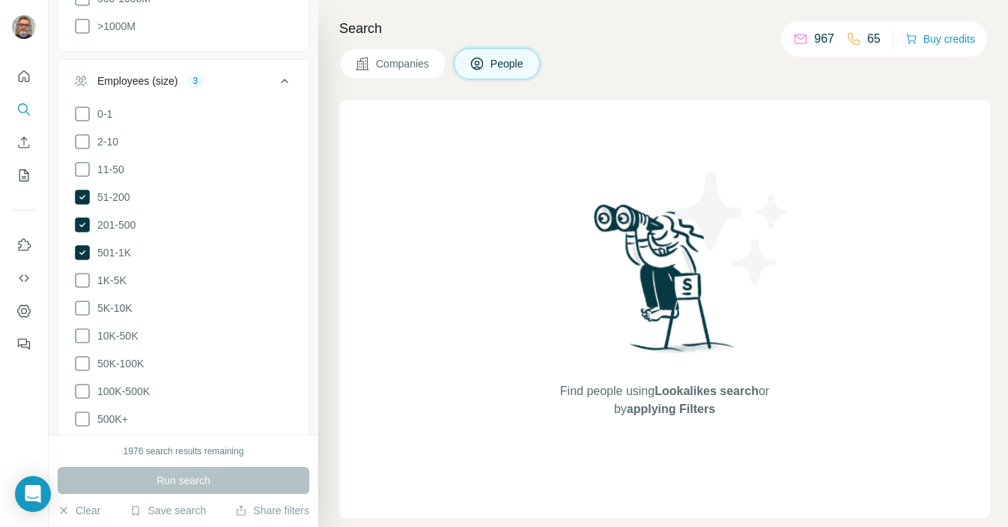
scroll to position [1440, 0]
click at [84, 197] on icon at bounding box center [82, 199] width 6 height 4
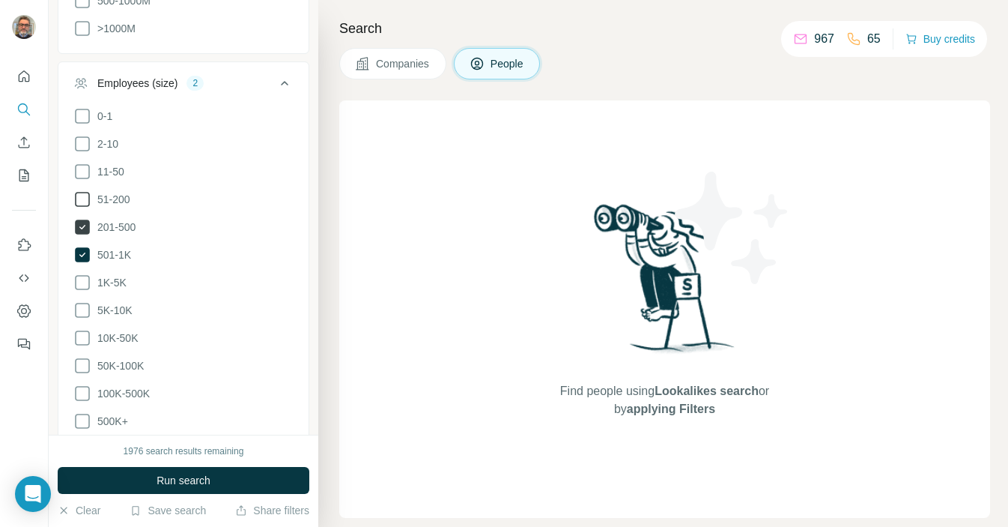
click at [84, 220] on icon at bounding box center [82, 227] width 15 height 15
click at [82, 247] on icon at bounding box center [82, 254] width 15 height 15
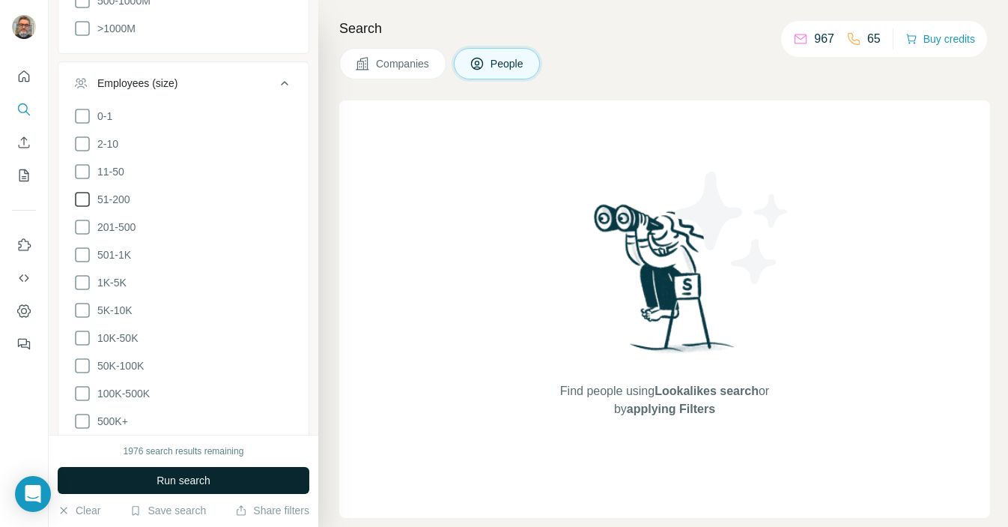
click at [150, 482] on button "Run search" at bounding box center [184, 480] width 252 height 27
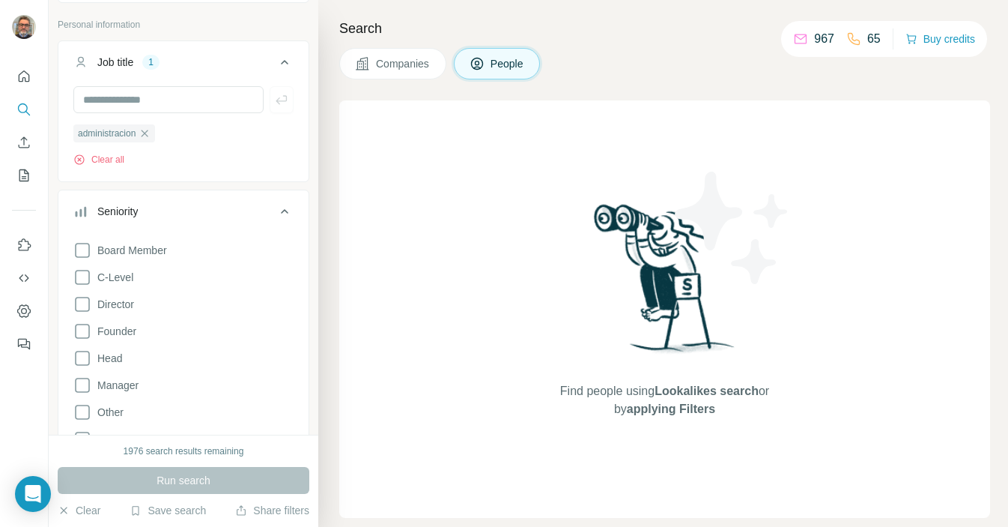
scroll to position [198, 0]
click at [151, 131] on icon "button" at bounding box center [145, 132] width 12 height 12
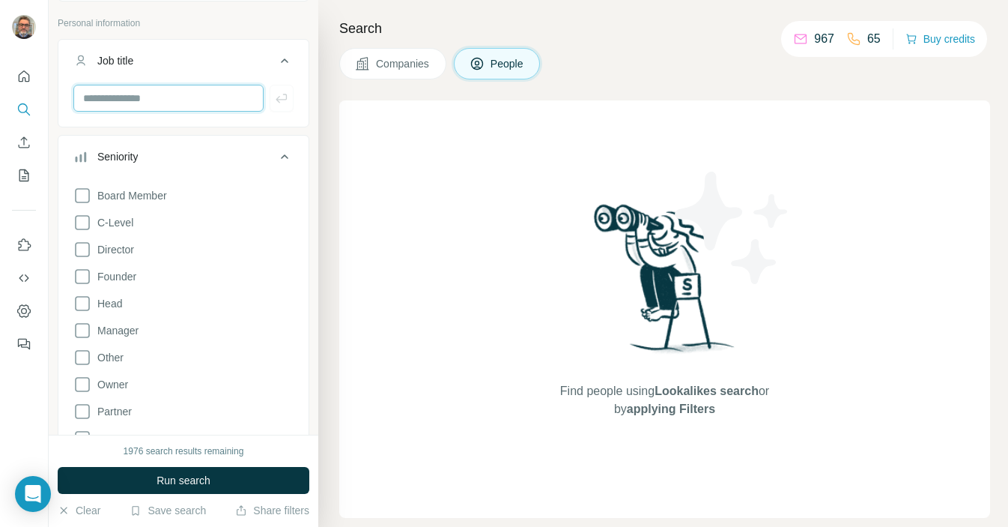
click at [147, 106] on input "text" at bounding box center [168, 98] width 190 height 27
type input "*******"
click at [290, 100] on button "button" at bounding box center [282, 98] width 24 height 27
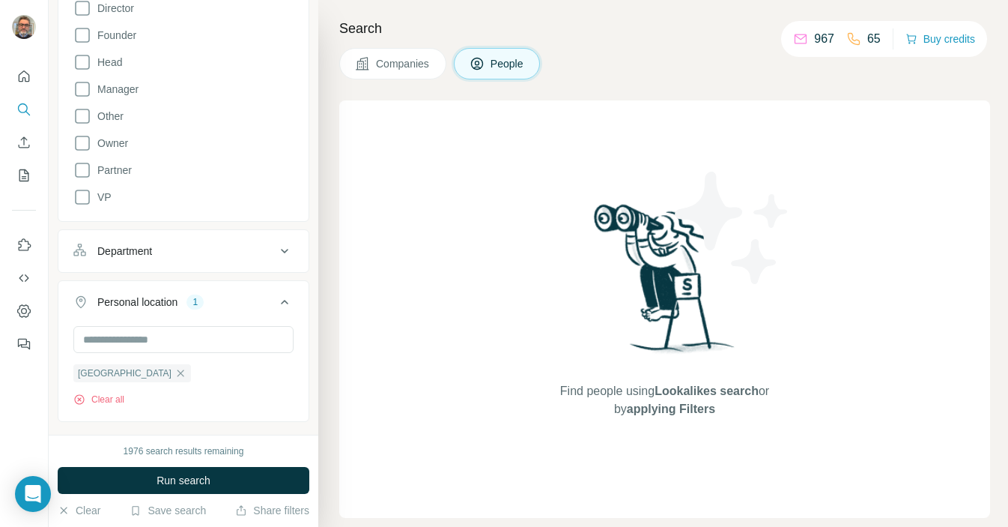
scroll to position [479, 0]
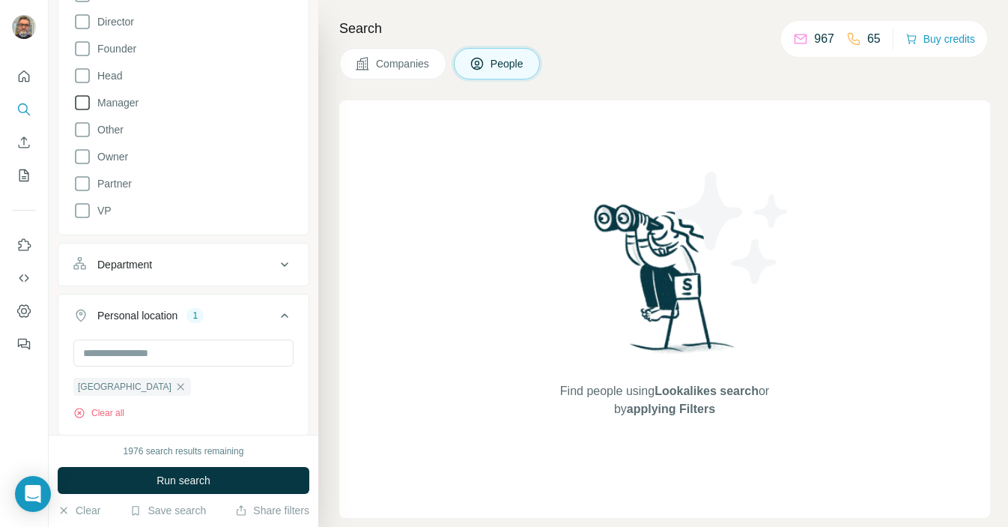
click at [81, 106] on icon at bounding box center [82, 103] width 18 height 18
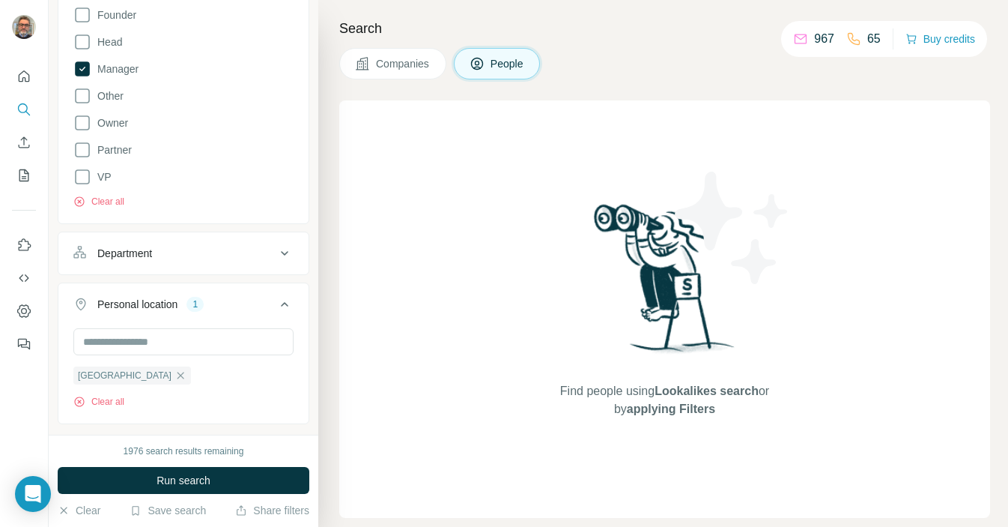
scroll to position [563, 0]
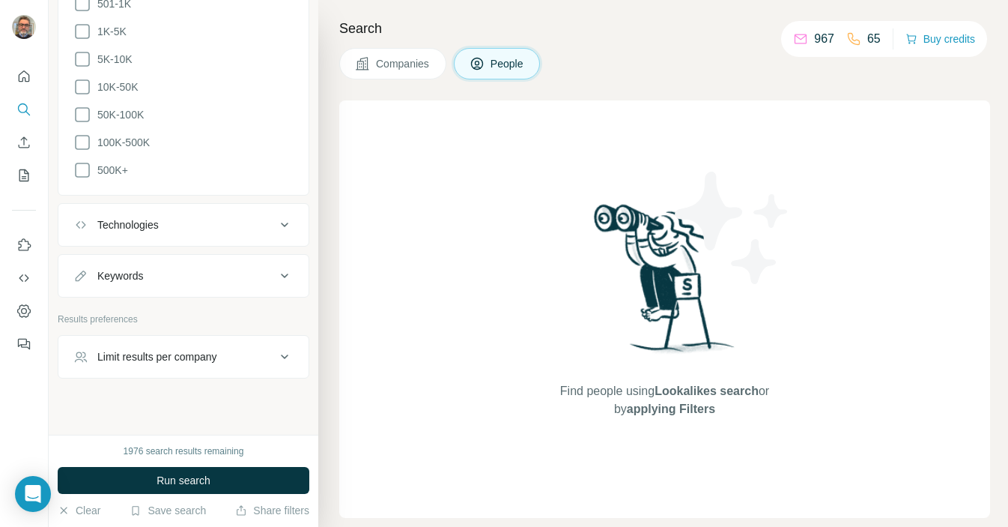
scroll to position [1714, 0]
click at [185, 476] on span "Run search" at bounding box center [184, 480] width 54 height 15
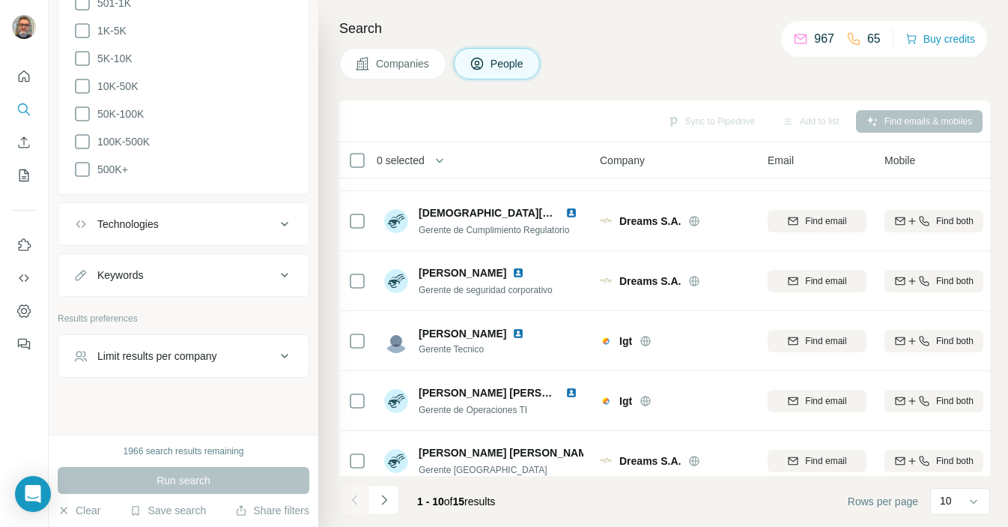
scroll to position [302, 0]
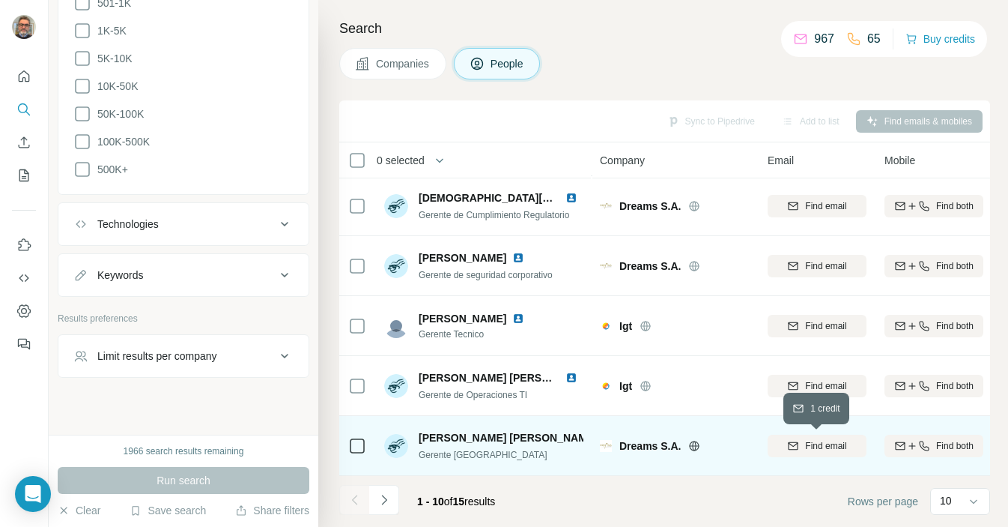
click at [820, 448] on span "Find email" at bounding box center [825, 445] width 41 height 13
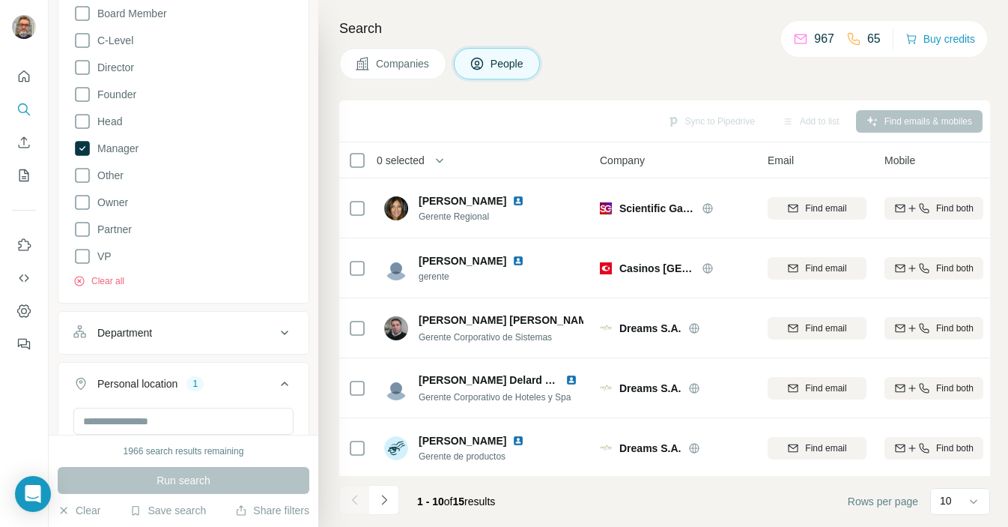
scroll to position [265, 0]
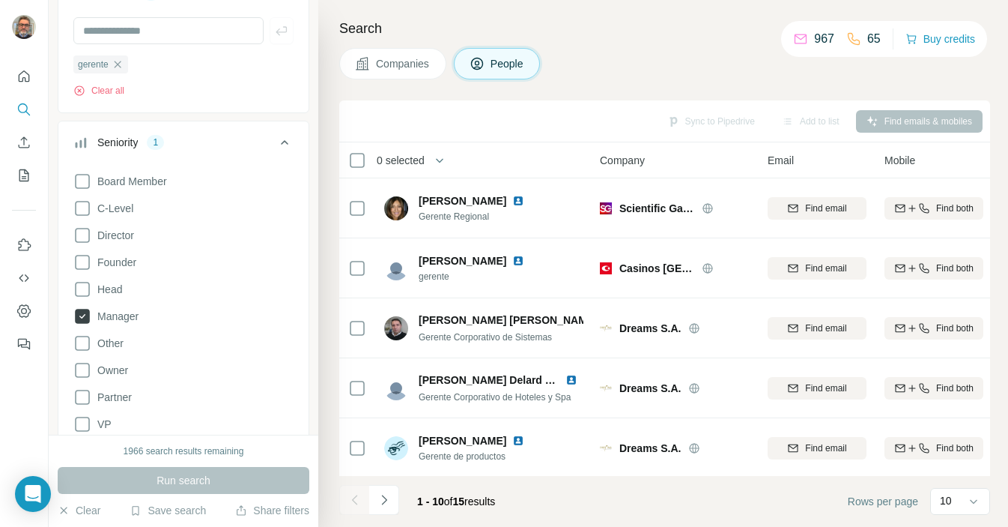
click at [85, 318] on icon at bounding box center [82, 316] width 15 height 15
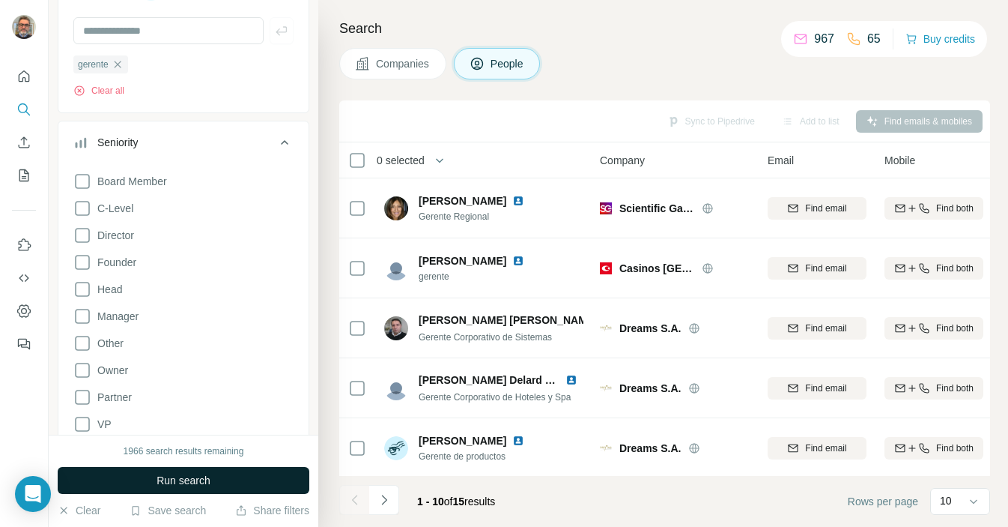
click at [159, 478] on span "Run search" at bounding box center [184, 480] width 54 height 15
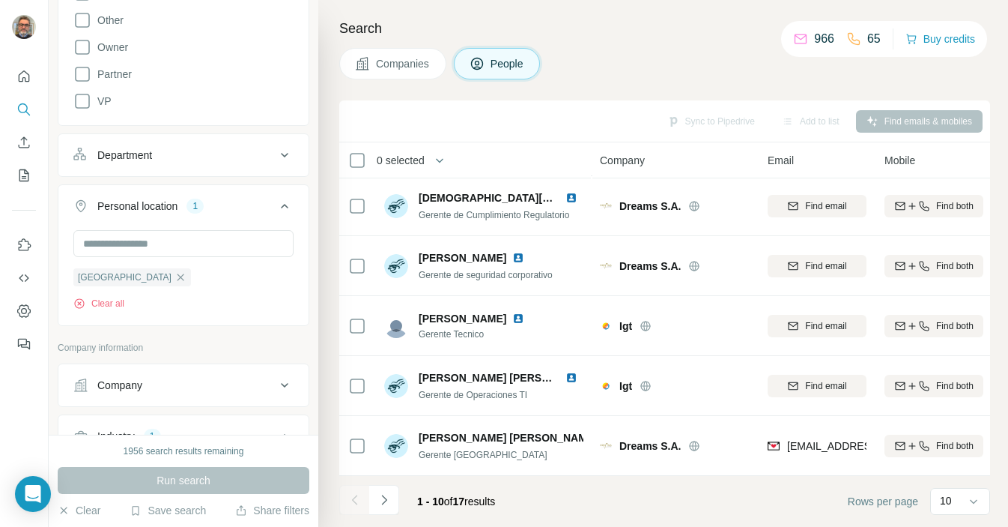
scroll to position [589, 0]
click at [175, 276] on icon "button" at bounding box center [181, 276] width 12 height 12
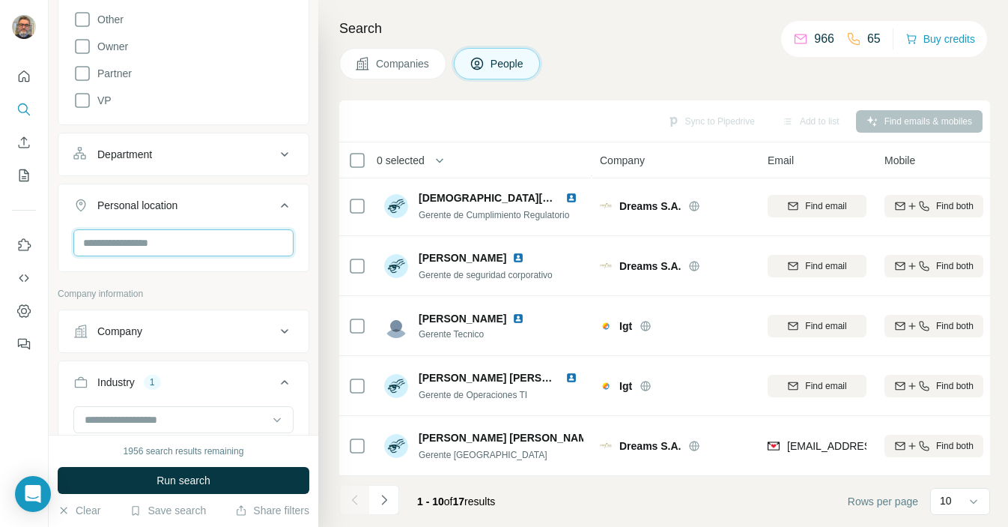
click at [139, 244] on input "text" at bounding box center [183, 242] width 220 height 27
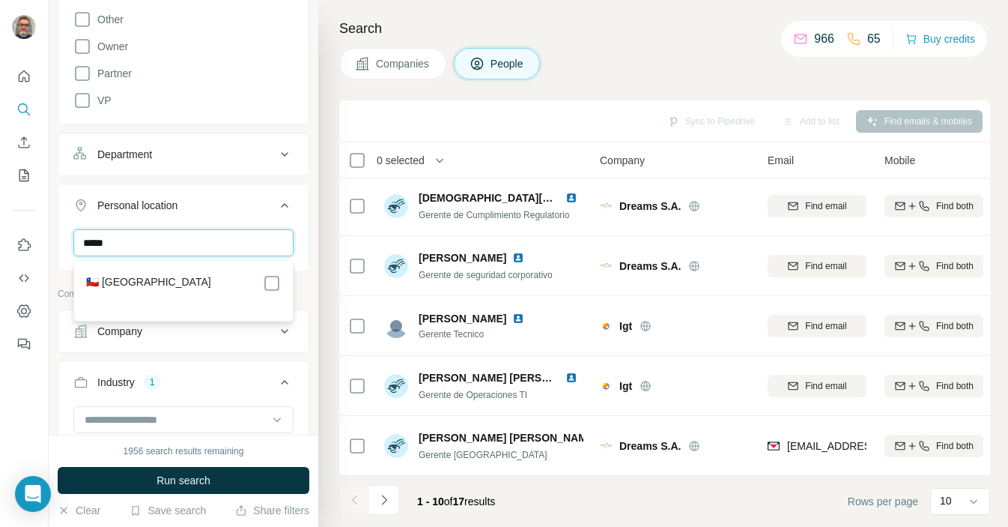
type input "*****"
click at [121, 284] on label "🇨🇱 [GEOGRAPHIC_DATA]" at bounding box center [148, 283] width 125 height 18
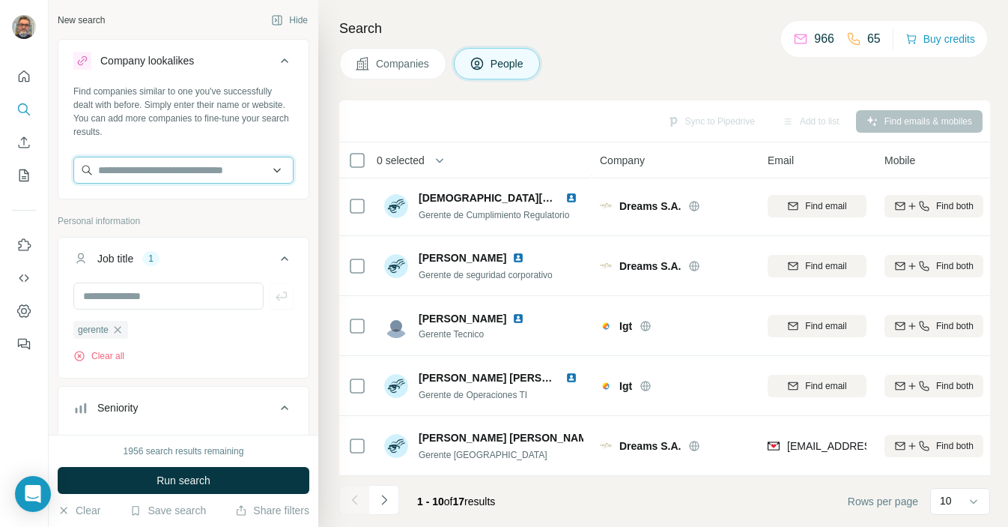
click at [215, 169] on input "text" at bounding box center [183, 170] width 220 height 27
click at [140, 170] on input "**********" at bounding box center [183, 170] width 220 height 27
click at [142, 163] on input "**********" at bounding box center [183, 170] width 220 height 27
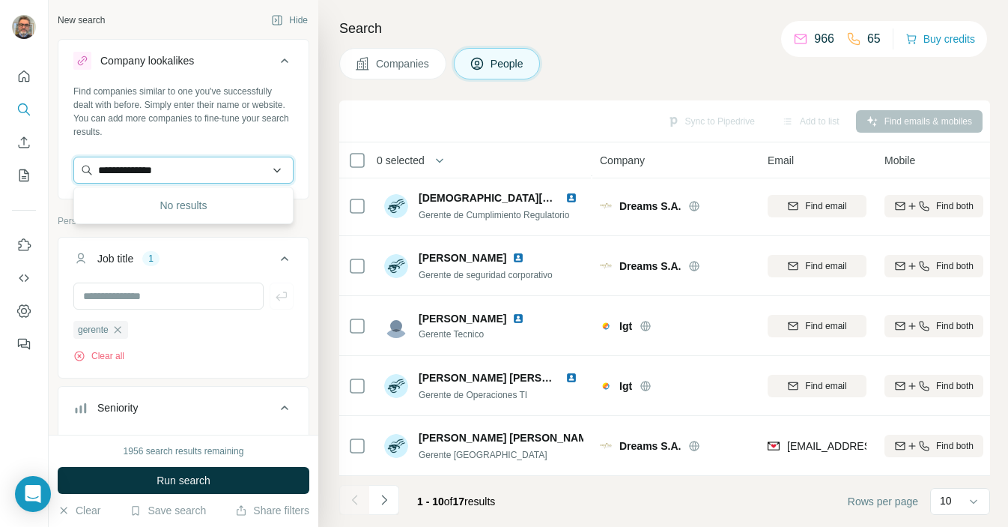
click at [142, 163] on input "**********" at bounding box center [183, 170] width 220 height 27
click at [164, 170] on input "**********" at bounding box center [183, 170] width 220 height 27
click at [136, 173] on input "**********" at bounding box center [183, 170] width 220 height 27
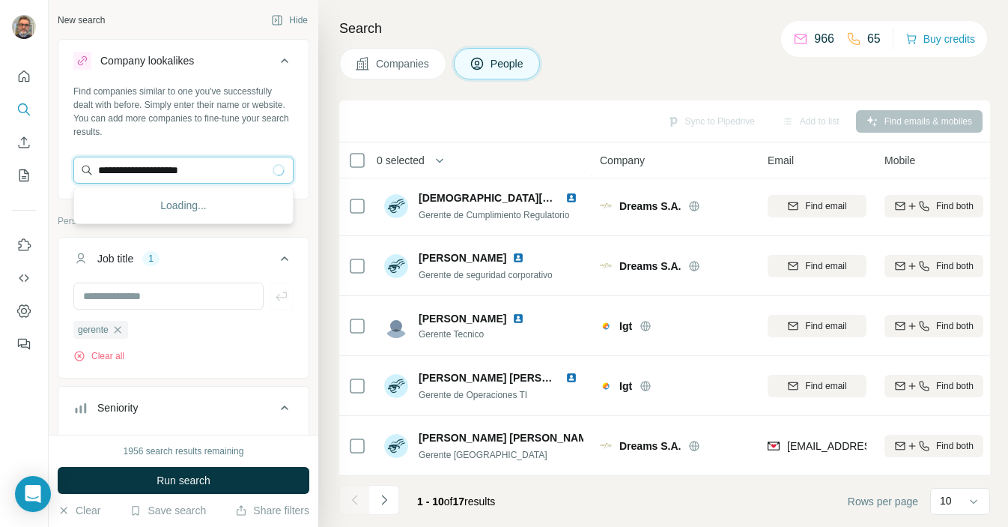
click at [136, 173] on input "**********" at bounding box center [183, 170] width 220 height 27
click at [104, 169] on input "**********" at bounding box center [183, 170] width 220 height 27
type input "**********"
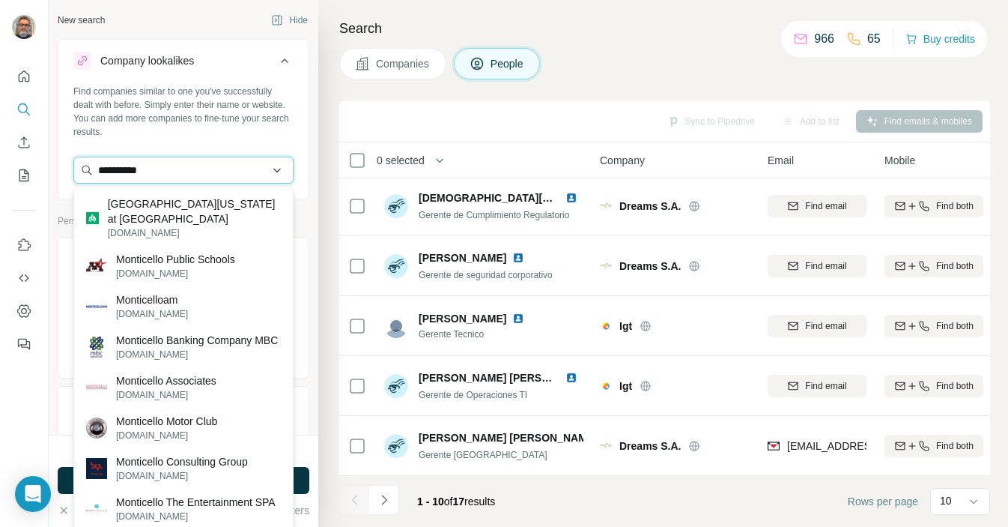
click at [132, 168] on input "**********" at bounding box center [183, 170] width 220 height 27
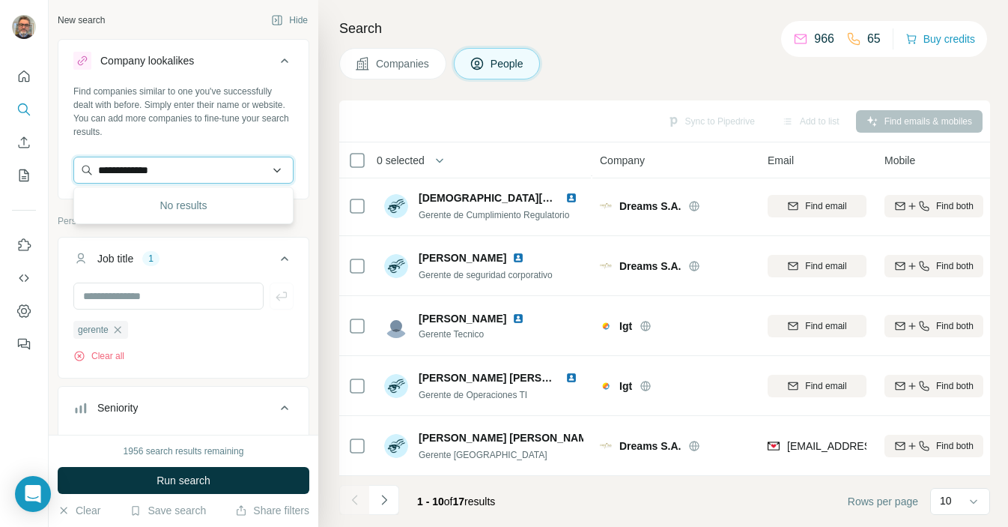
click at [108, 169] on input "**********" at bounding box center [183, 170] width 220 height 27
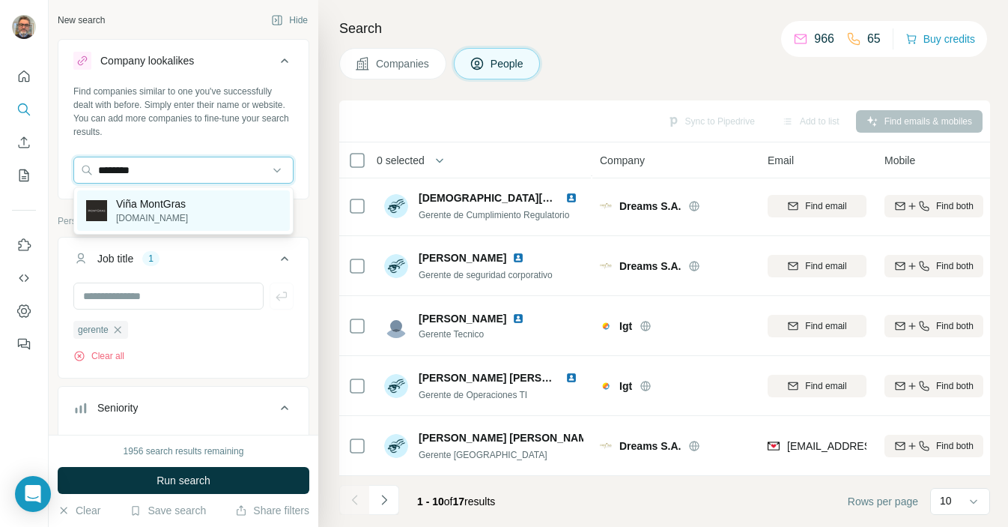
type input "********"
click at [146, 214] on p "[DOMAIN_NAME]" at bounding box center [152, 217] width 72 height 13
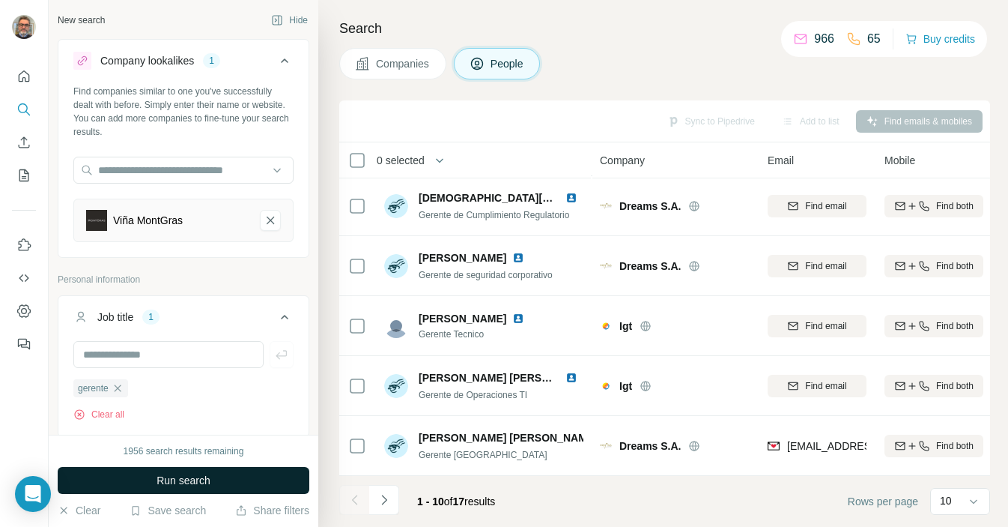
click at [181, 487] on span "Run search" at bounding box center [184, 480] width 54 height 15
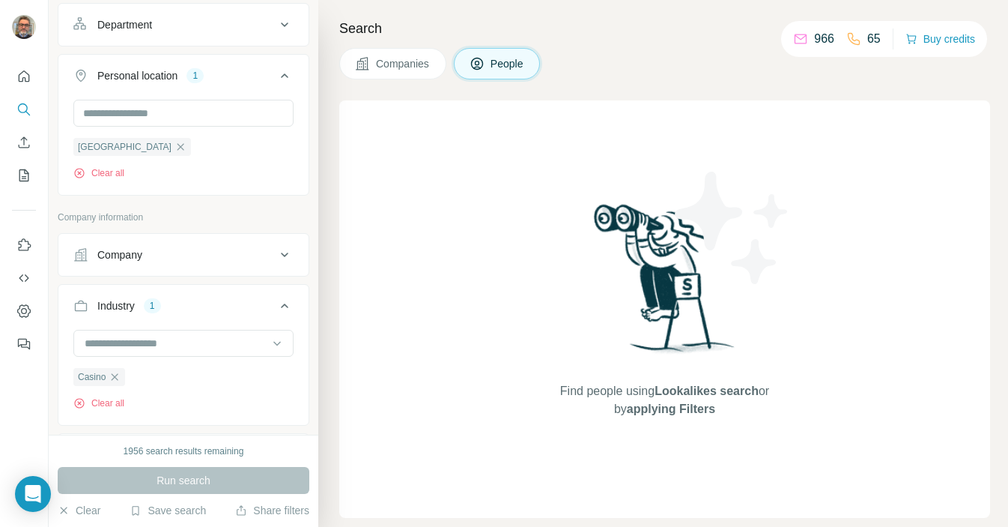
scroll to position [847, 0]
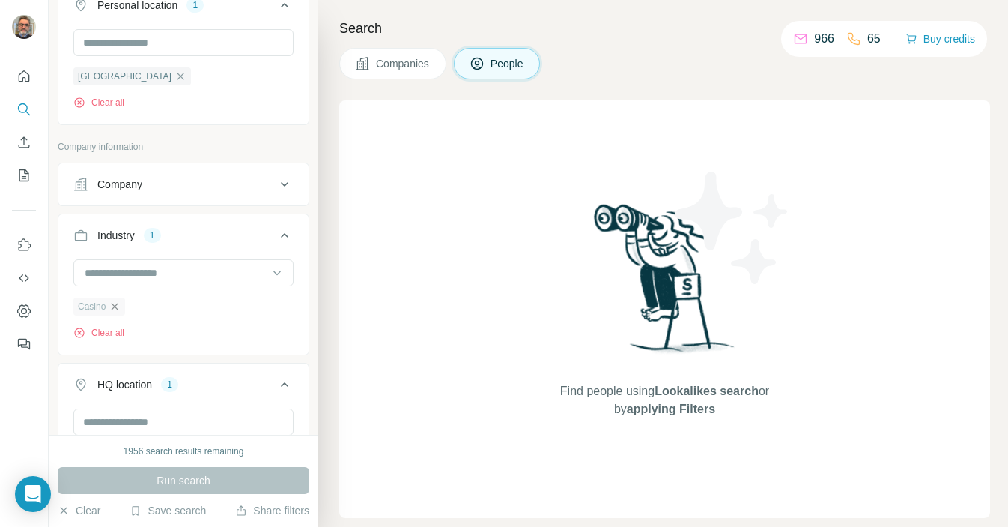
click at [116, 307] on icon "button" at bounding box center [115, 306] width 12 height 12
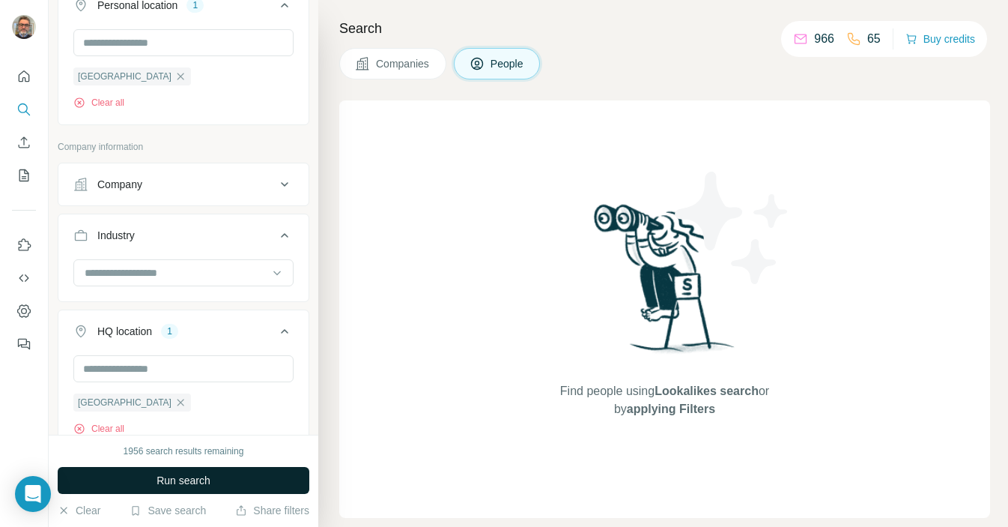
click at [175, 481] on span "Run search" at bounding box center [184, 480] width 54 height 15
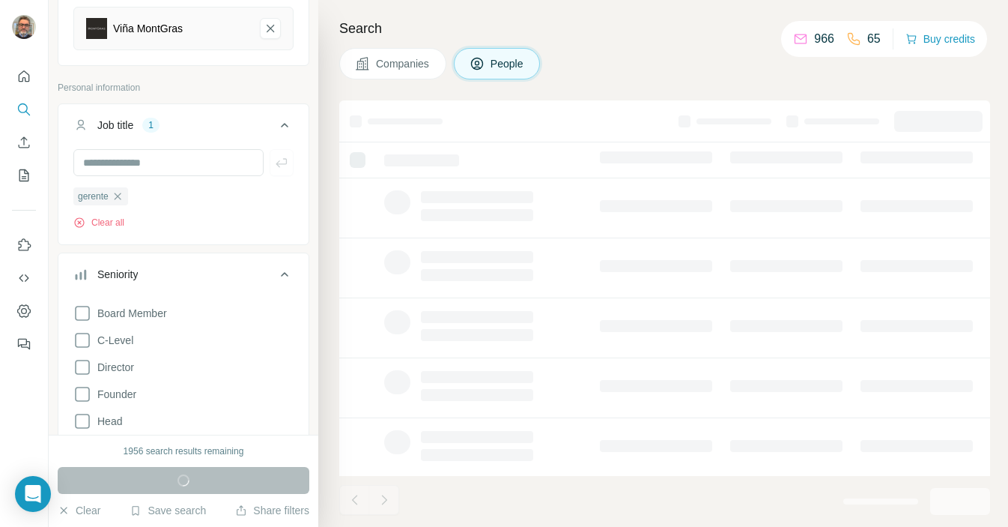
scroll to position [181, 0]
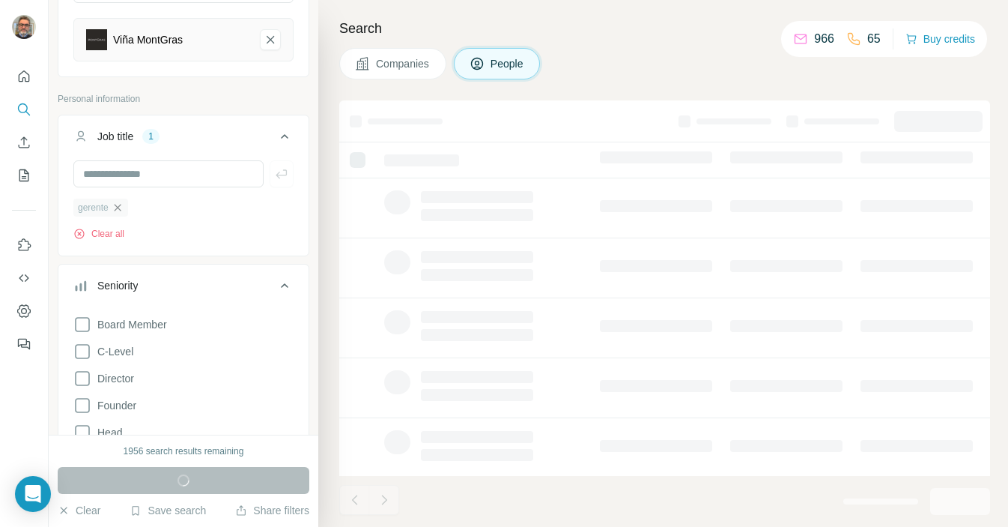
click at [120, 211] on icon "button" at bounding box center [118, 208] width 12 height 12
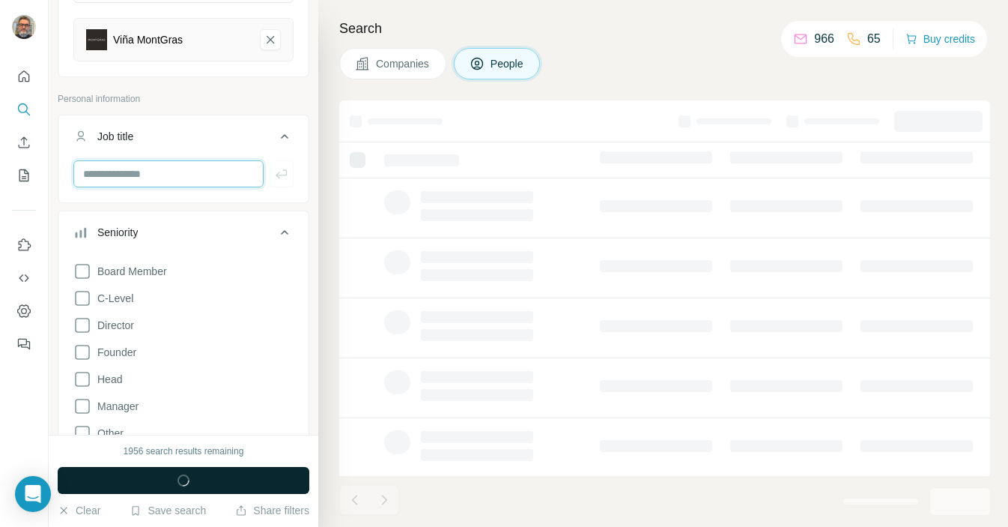
click at [130, 178] on input "text" at bounding box center [168, 173] width 190 height 27
type input "**********"
click at [275, 176] on icon "button" at bounding box center [281, 173] width 15 height 15
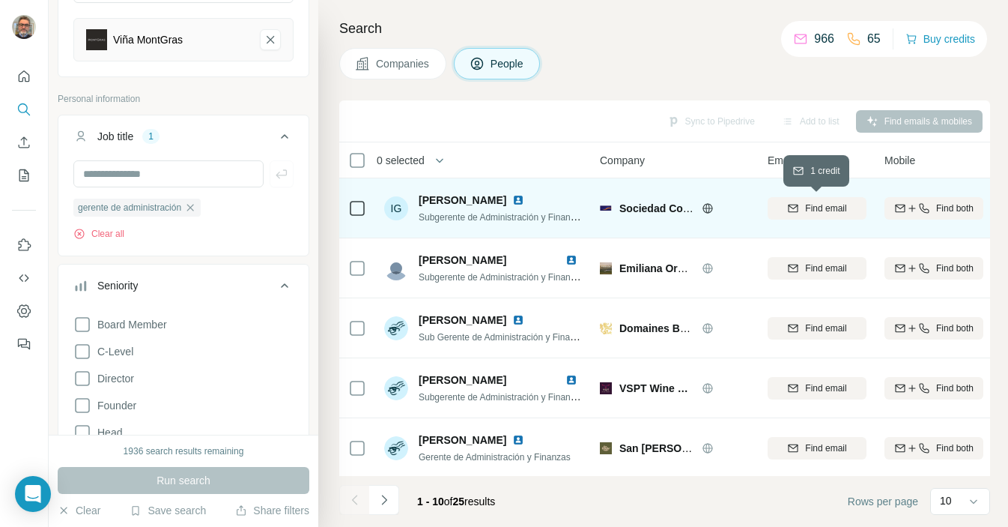
click at [839, 205] on span "Find email" at bounding box center [825, 208] width 41 height 13
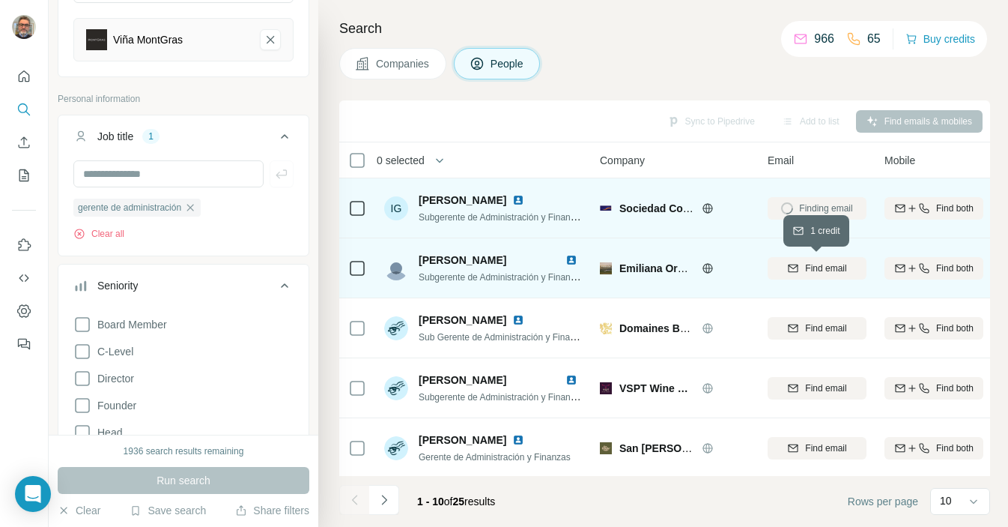
click at [812, 269] on span "Find email" at bounding box center [825, 267] width 41 height 13
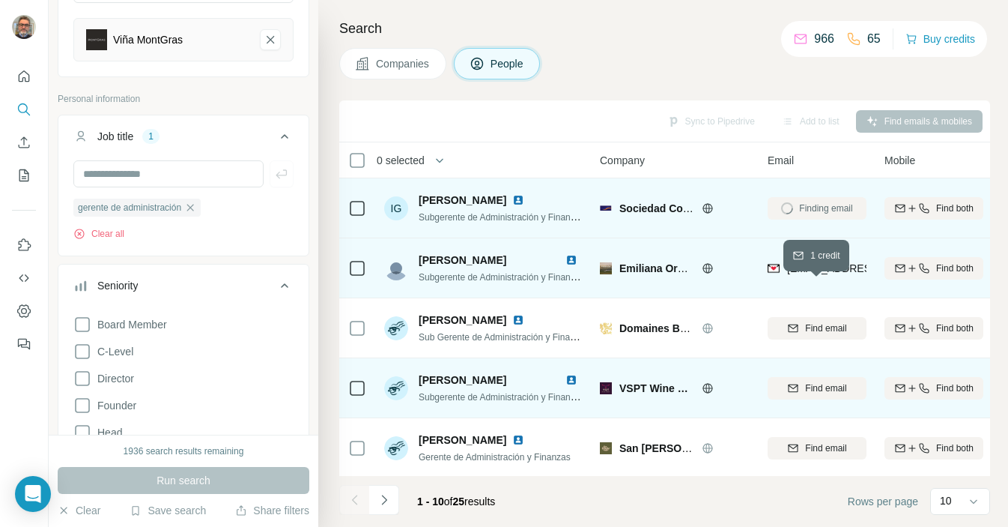
scroll to position [95, 0]
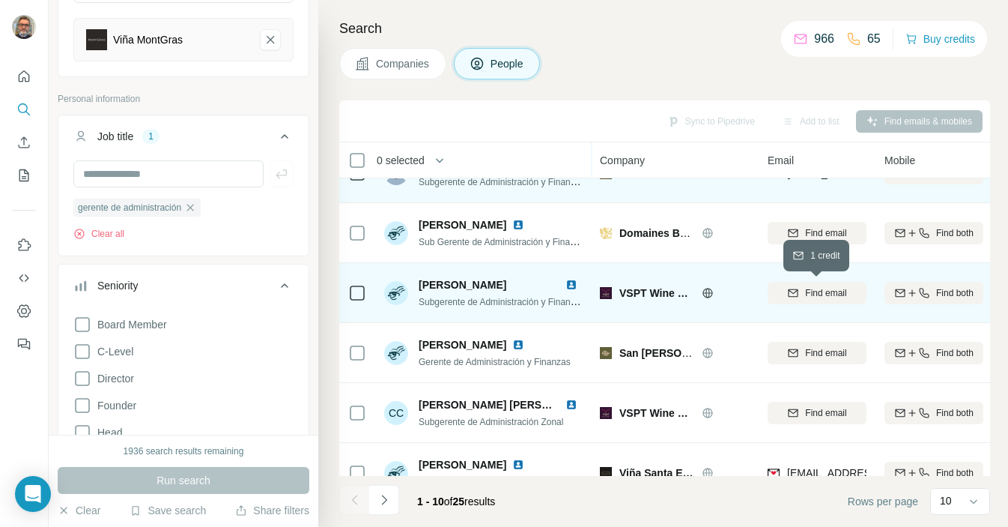
click at [826, 294] on span "Find email" at bounding box center [825, 292] width 41 height 13
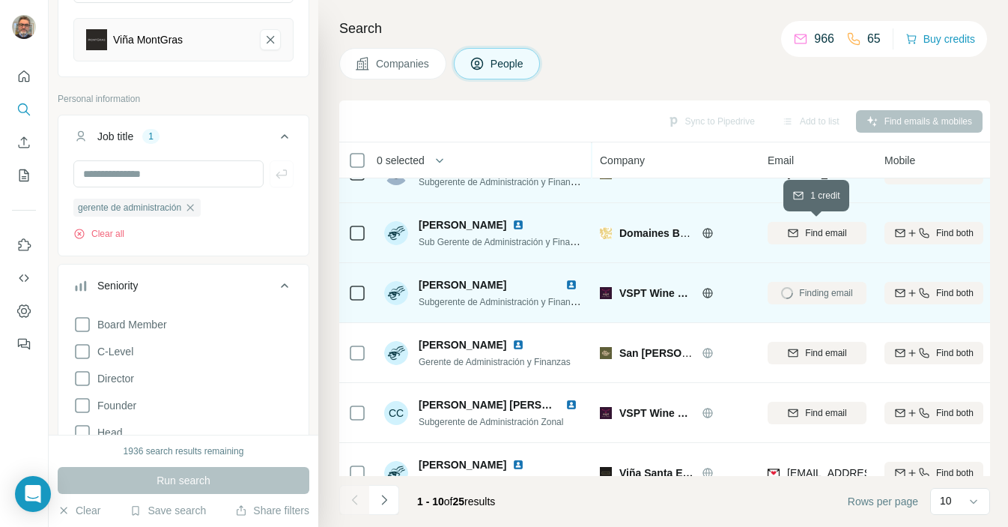
click at [816, 232] on span "Find email" at bounding box center [825, 232] width 41 height 13
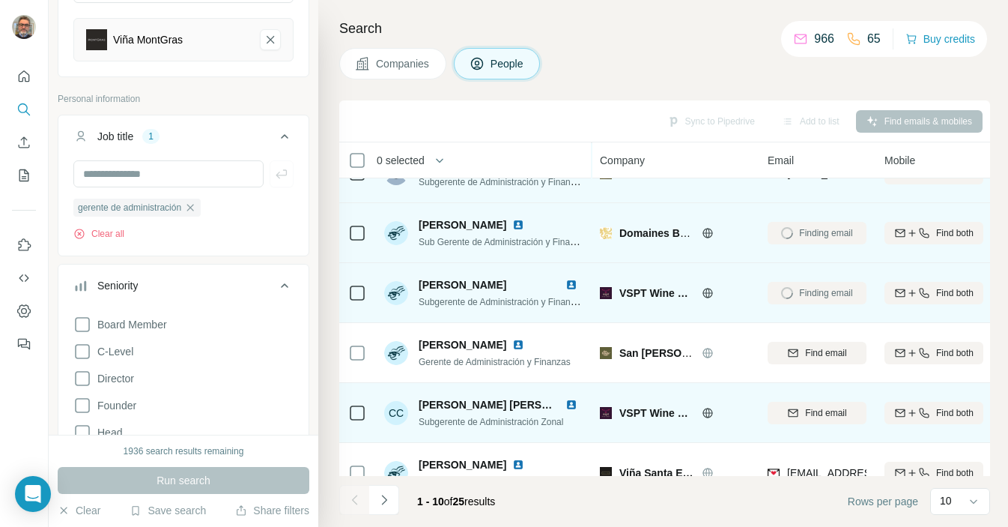
click at [811, 351] on span "Find email" at bounding box center [825, 352] width 41 height 13
click at [813, 408] on span "Find email" at bounding box center [825, 412] width 41 height 13
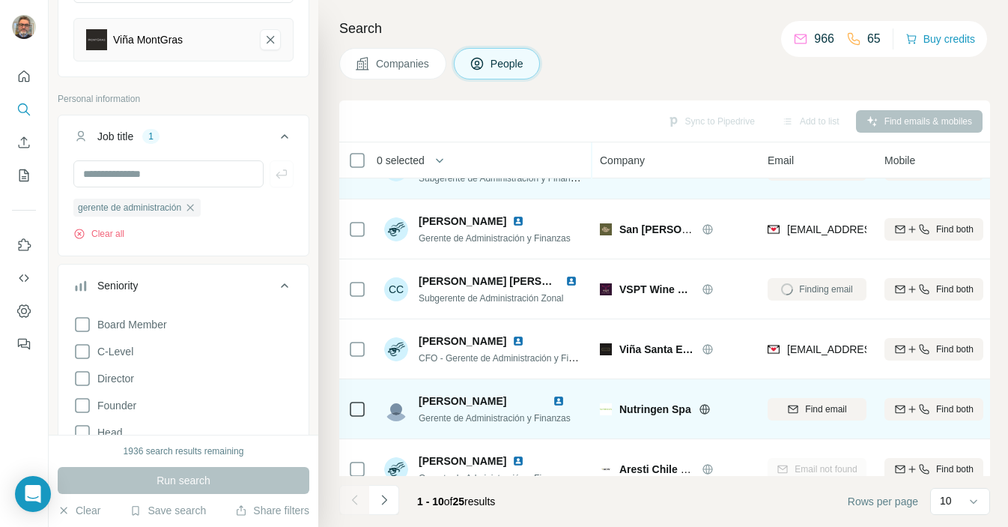
scroll to position [261, 0]
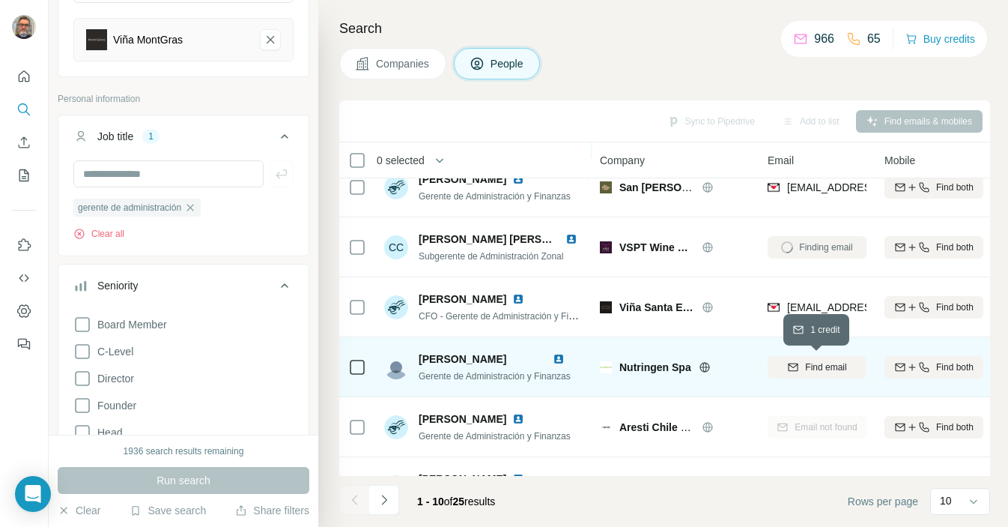
click at [819, 364] on span "Find email" at bounding box center [825, 366] width 41 height 13
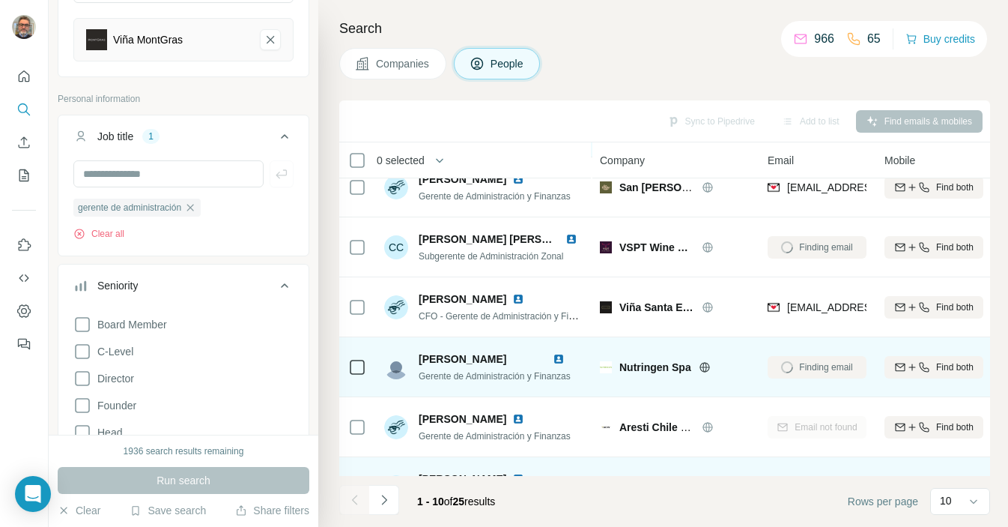
scroll to position [302, 0]
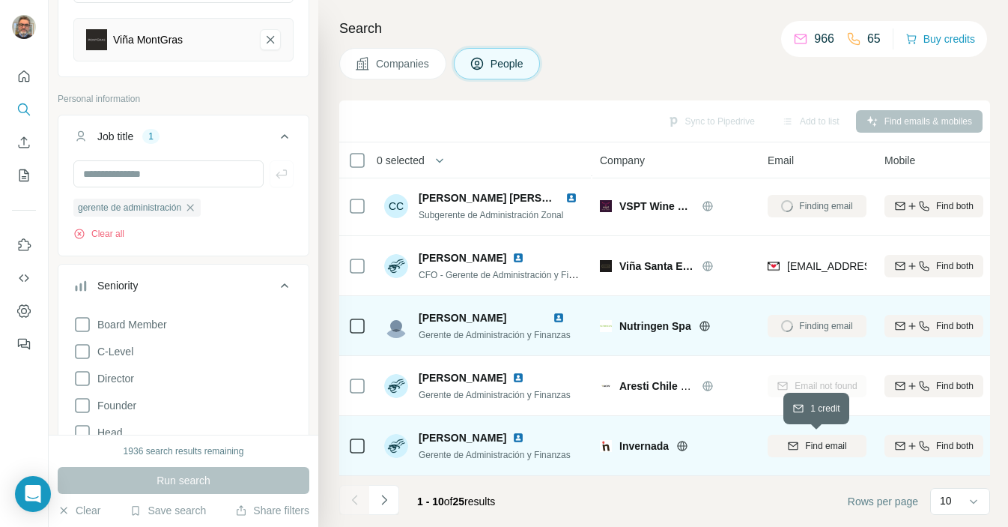
click at [839, 441] on span "Find email" at bounding box center [825, 445] width 41 height 13
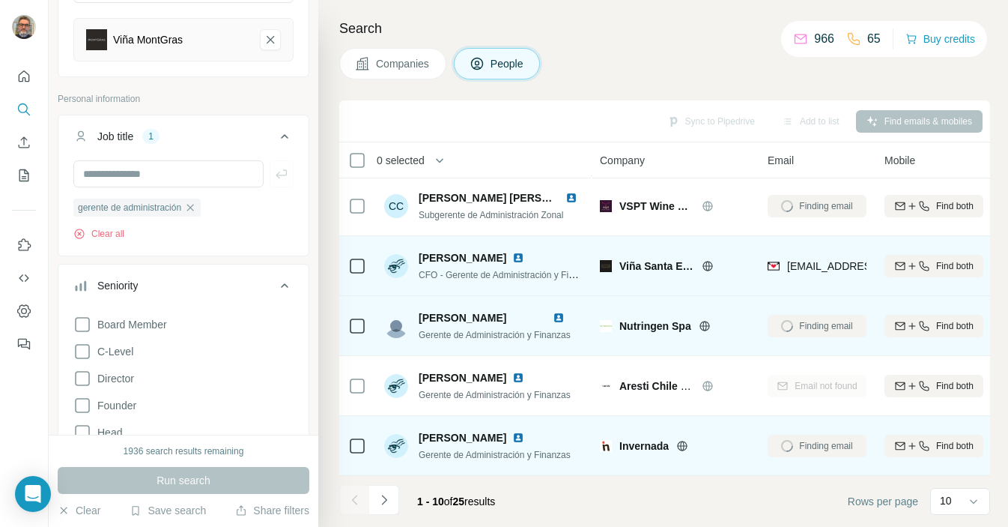
scroll to position [0, 0]
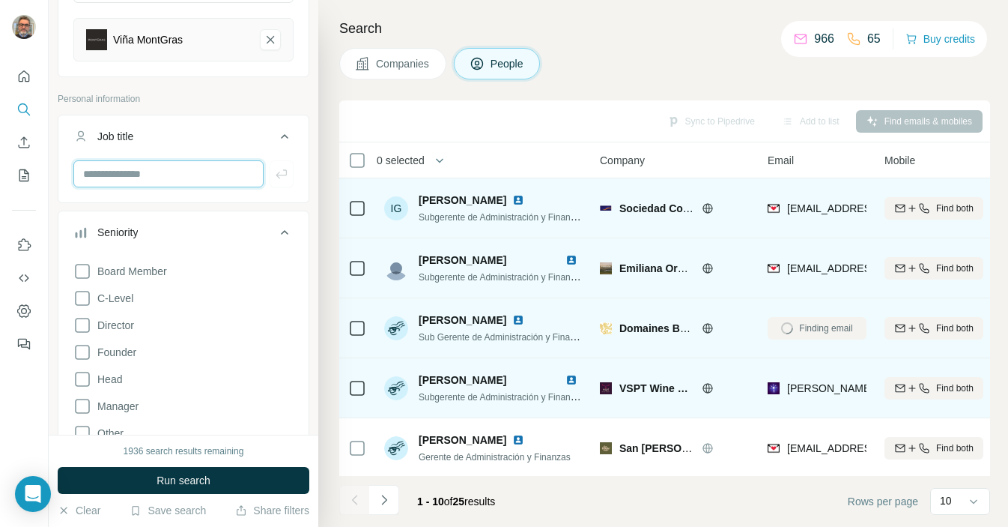
click at [152, 174] on input "text" at bounding box center [168, 173] width 190 height 27
type input "*"
type input "**********"
click at [282, 174] on icon "button" at bounding box center [281, 173] width 15 height 15
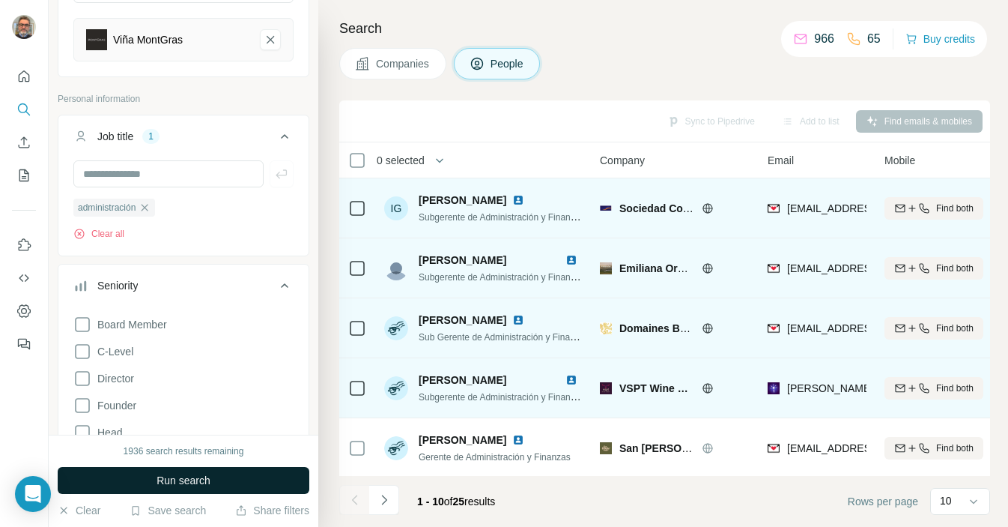
click at [221, 473] on button "Run search" at bounding box center [184, 480] width 252 height 27
